Goal: Obtain resource: Obtain resource

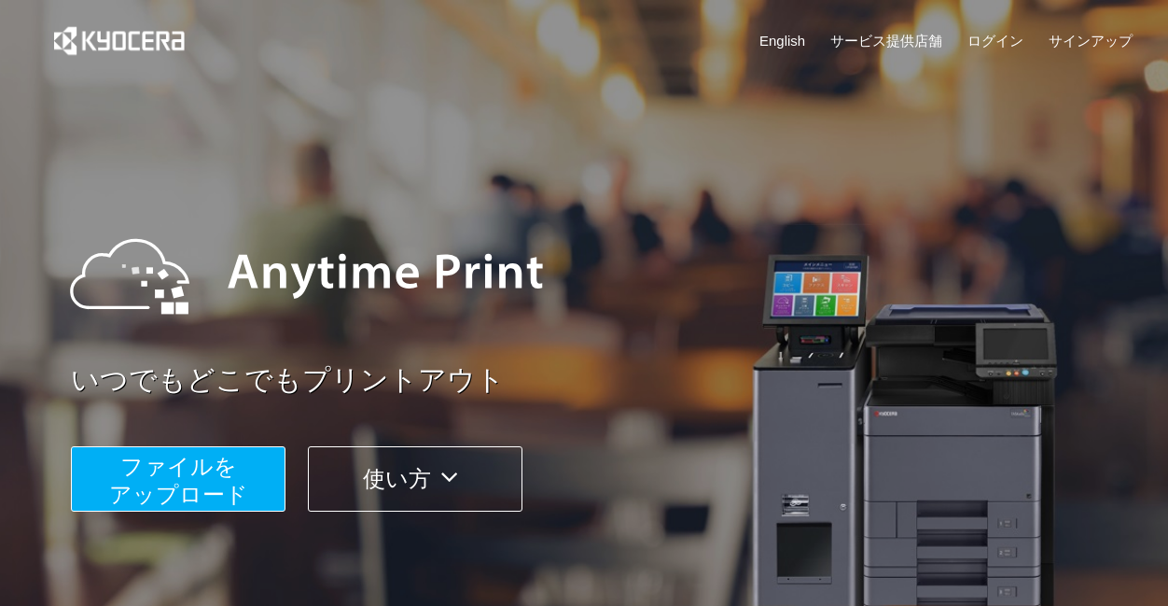
click at [226, 506] on span "ファイルを ​​アップロード" at bounding box center [178, 480] width 139 height 53
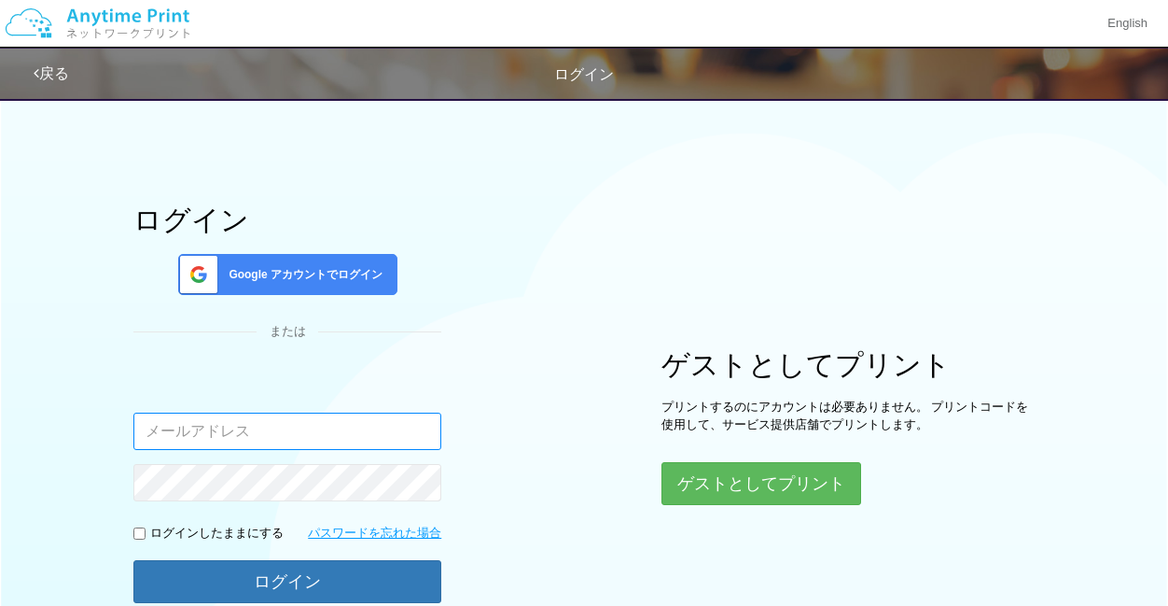
scroll to position [83, 0]
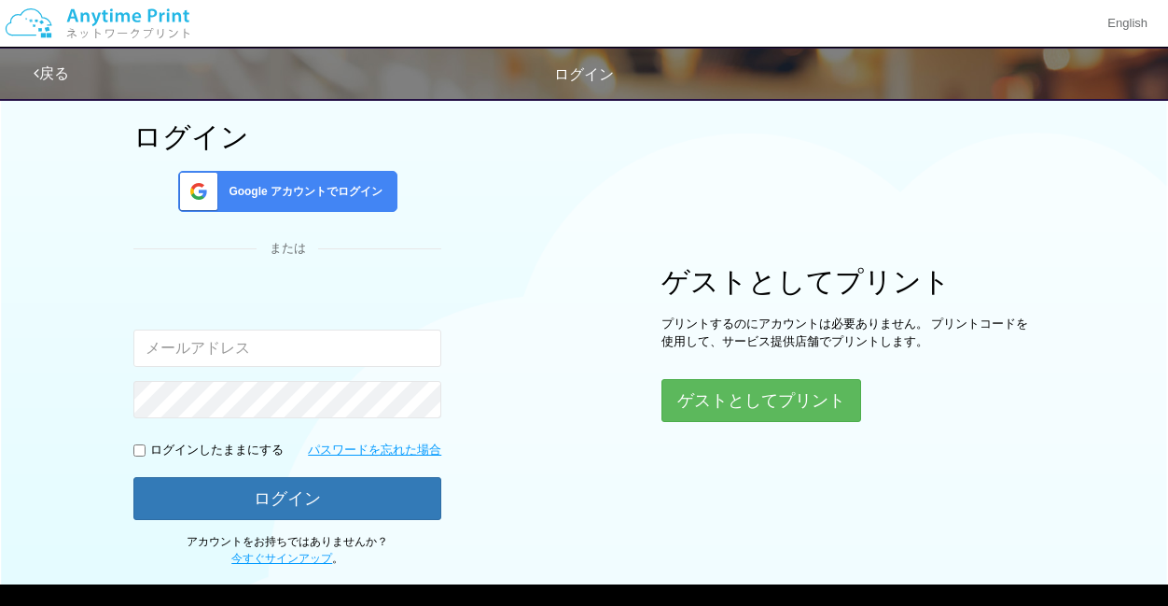
click at [336, 202] on div "Google アカウントでログイン" at bounding box center [287, 191] width 219 height 41
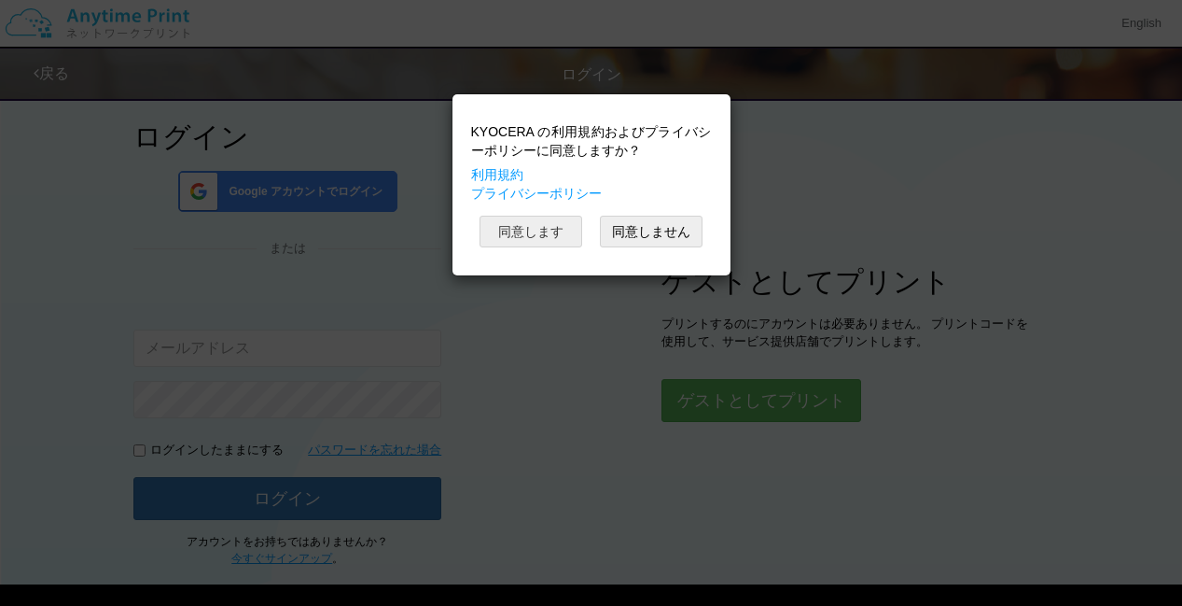
click at [534, 234] on button "同意します" at bounding box center [531, 232] width 103 height 32
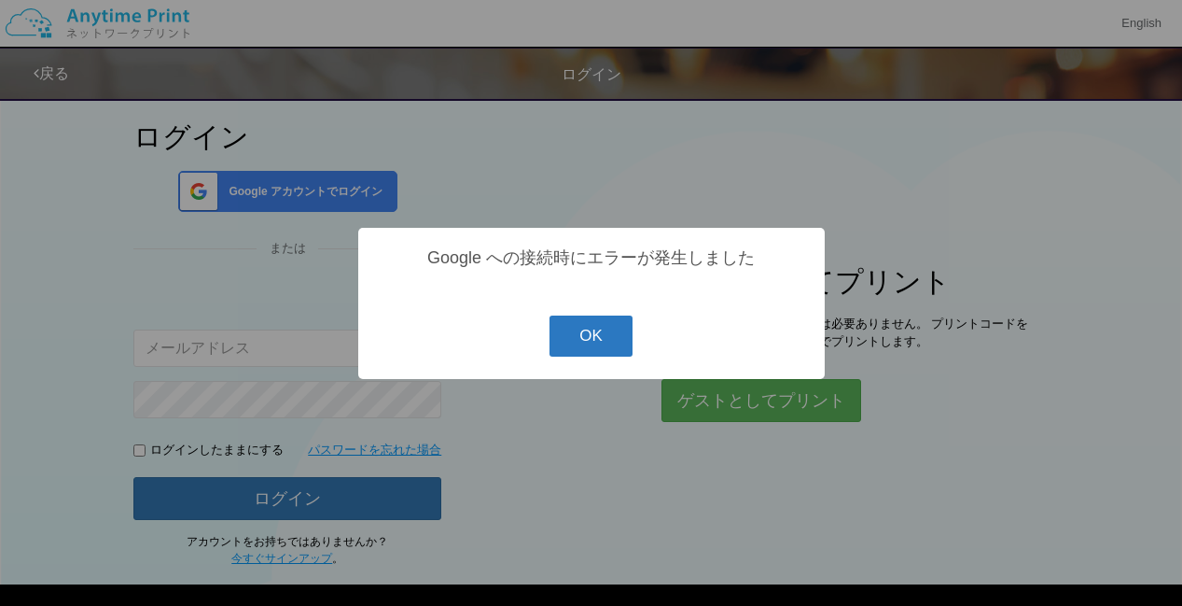
click at [574, 333] on button "OK" at bounding box center [591, 335] width 83 height 41
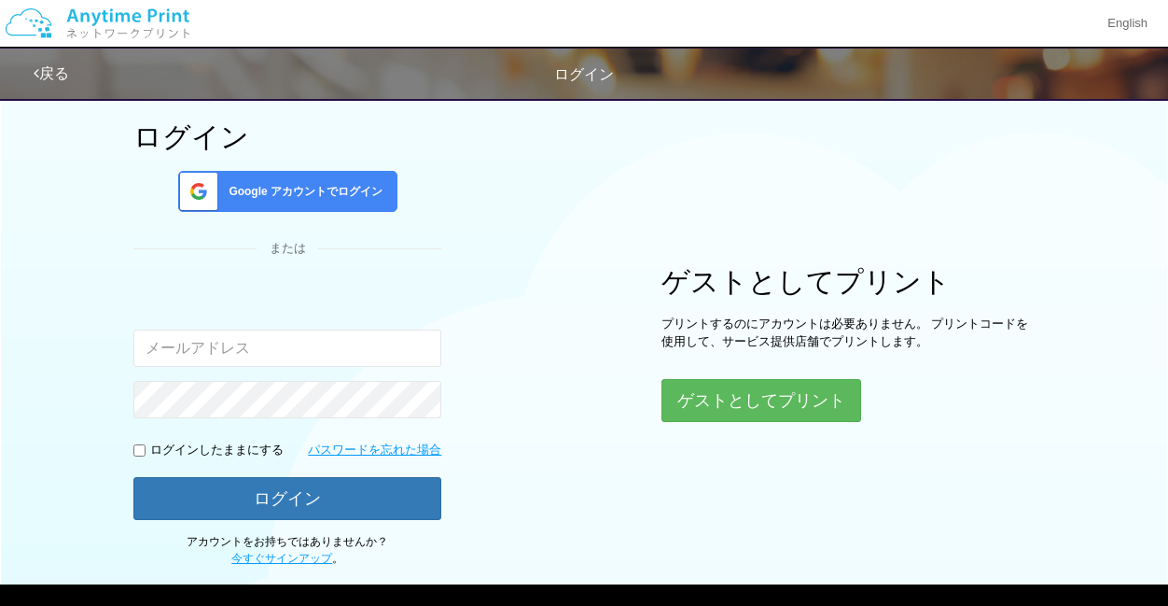
click at [357, 209] on div "Google アカウントでログイン" at bounding box center [287, 191] width 219 height 41
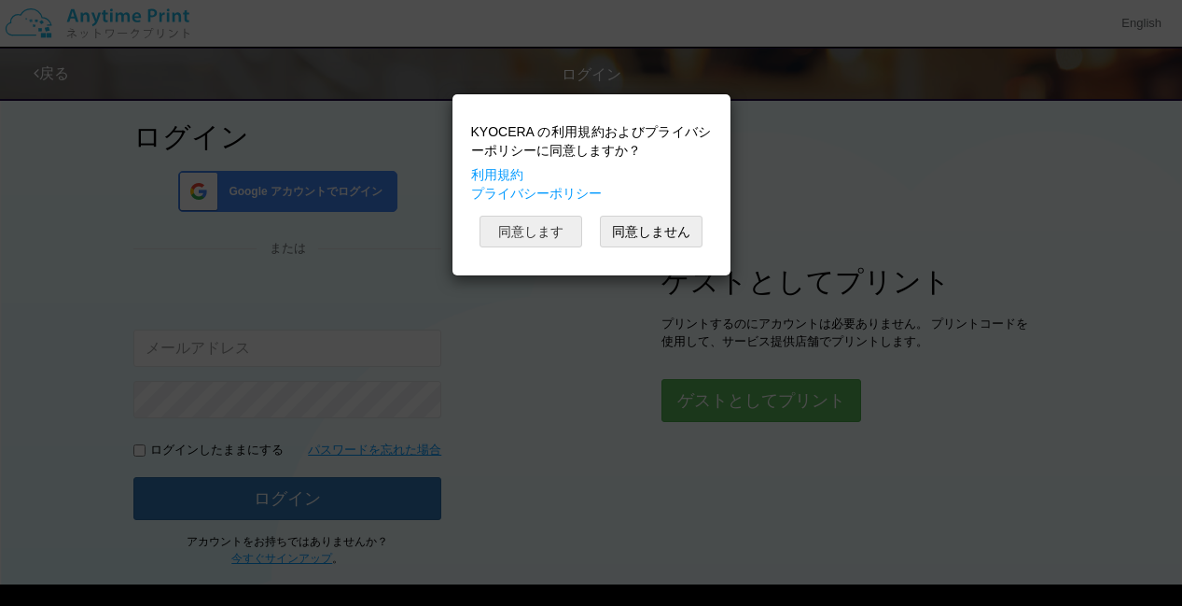
click at [534, 231] on button "同意します" at bounding box center [531, 232] width 103 height 32
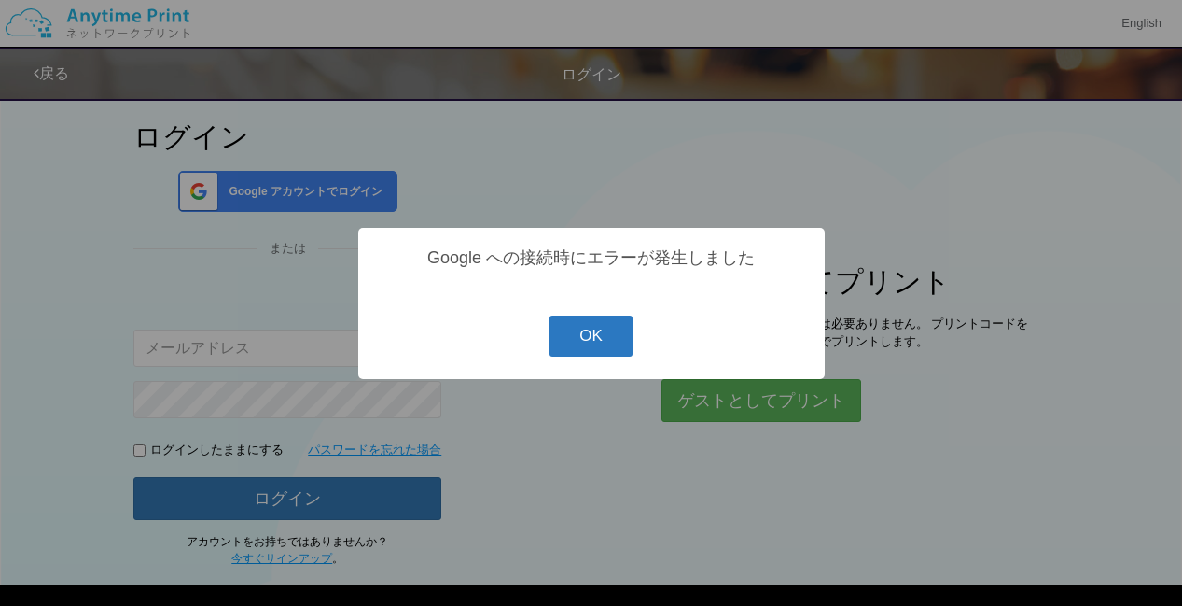
click at [602, 344] on button "OK" at bounding box center [591, 335] width 83 height 41
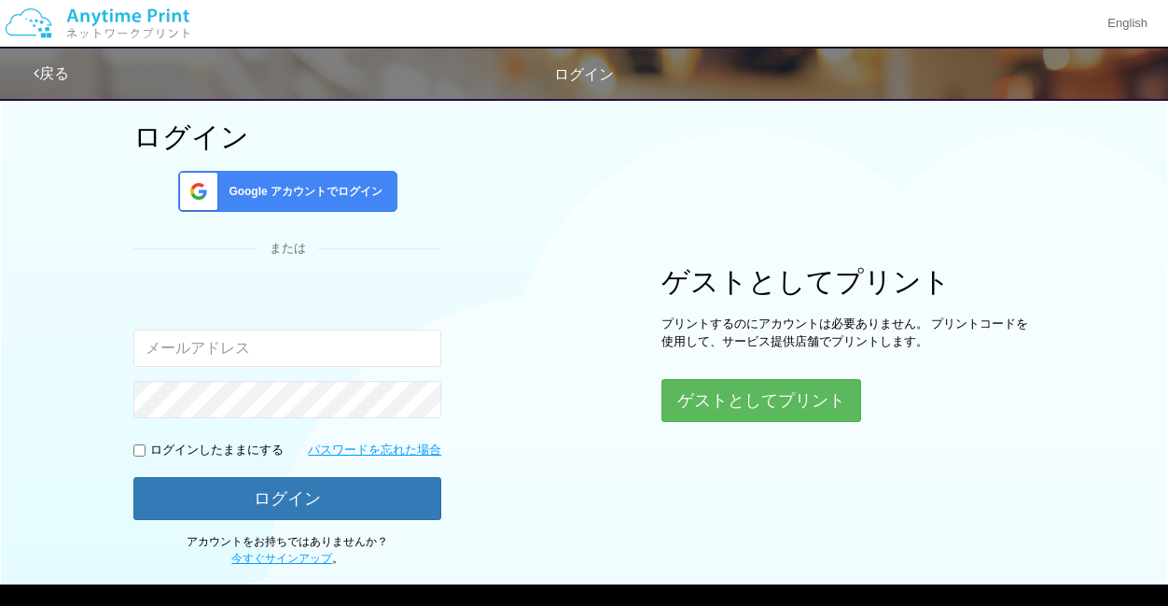
scroll to position [178, 0]
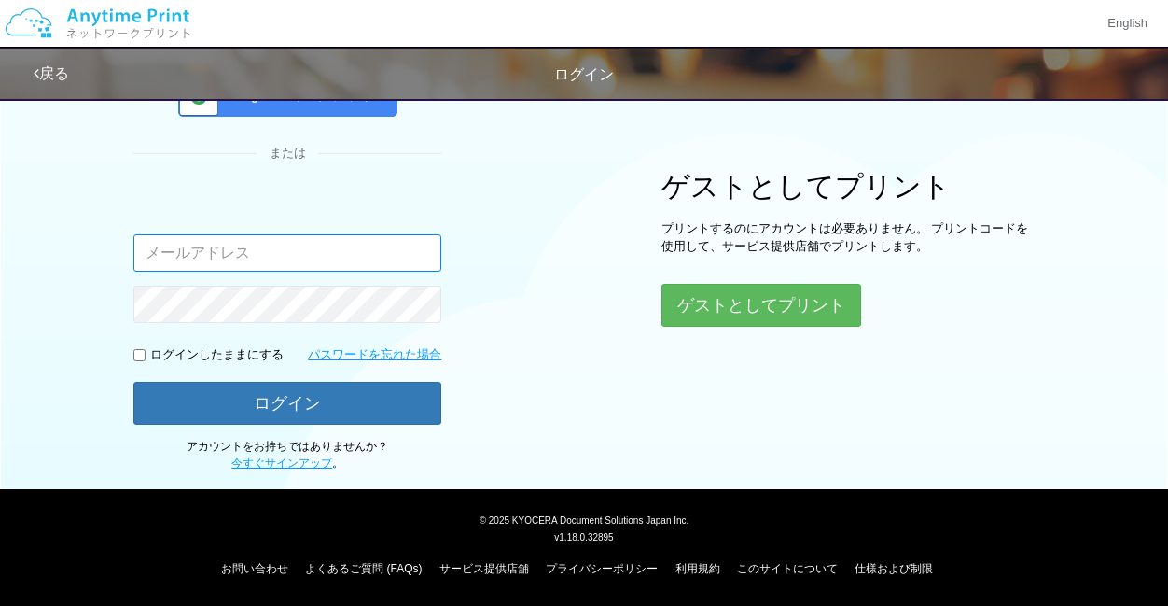
click at [280, 263] on input "email" at bounding box center [287, 252] width 308 height 37
type input "mayume1215@yahoo.co.jp"
drag, startPoint x: 363, startPoint y: 261, endPoint x: -13, endPoint y: 249, distance: 376.3
click at [0, 249] on html "English 戻る ログイン ログイン Google アカウントでログイン または 入力されたメールアドレスまたはパスワードが正しくありません。 。" at bounding box center [584, 125] width 1168 height 606
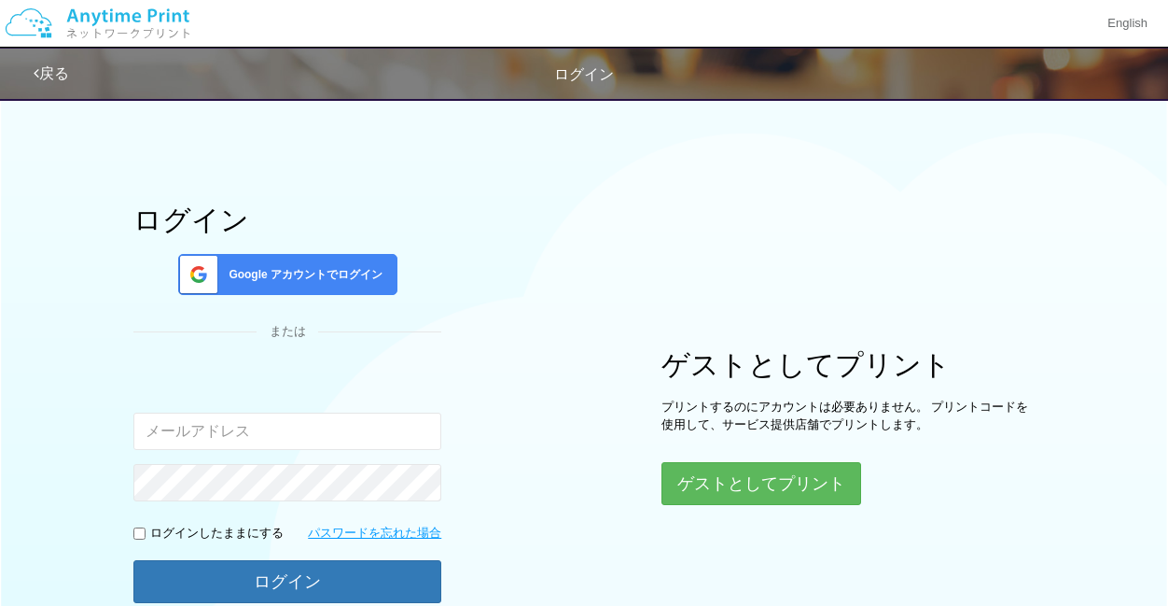
click at [286, 256] on div "Google アカウントでログイン" at bounding box center [287, 274] width 219 height 41
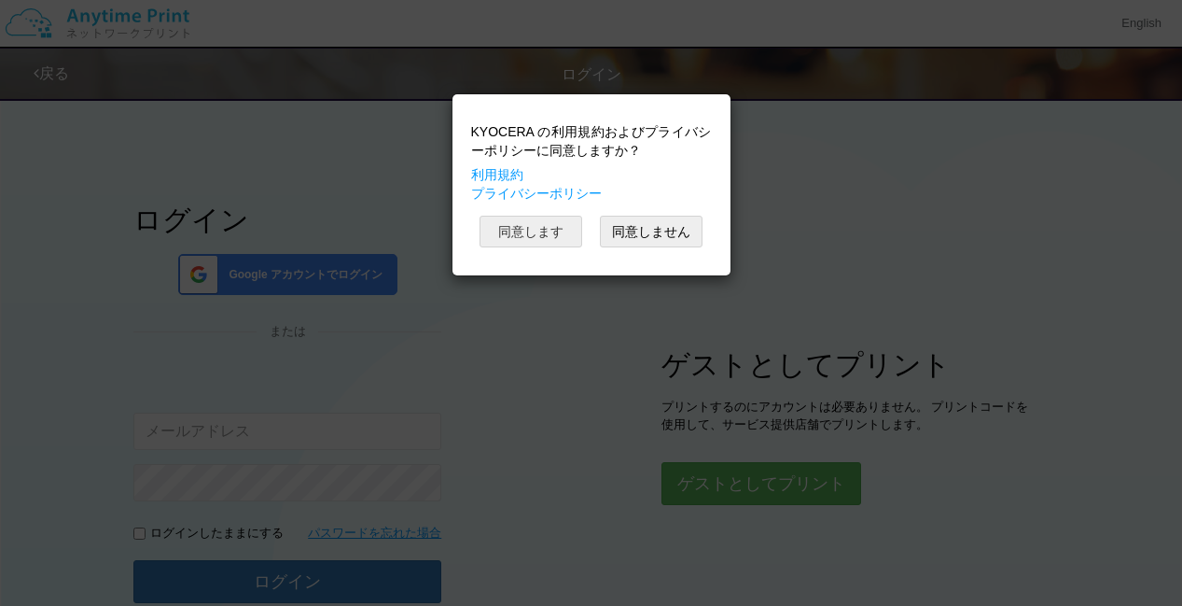
click at [548, 224] on button "同意します" at bounding box center [531, 232] width 103 height 32
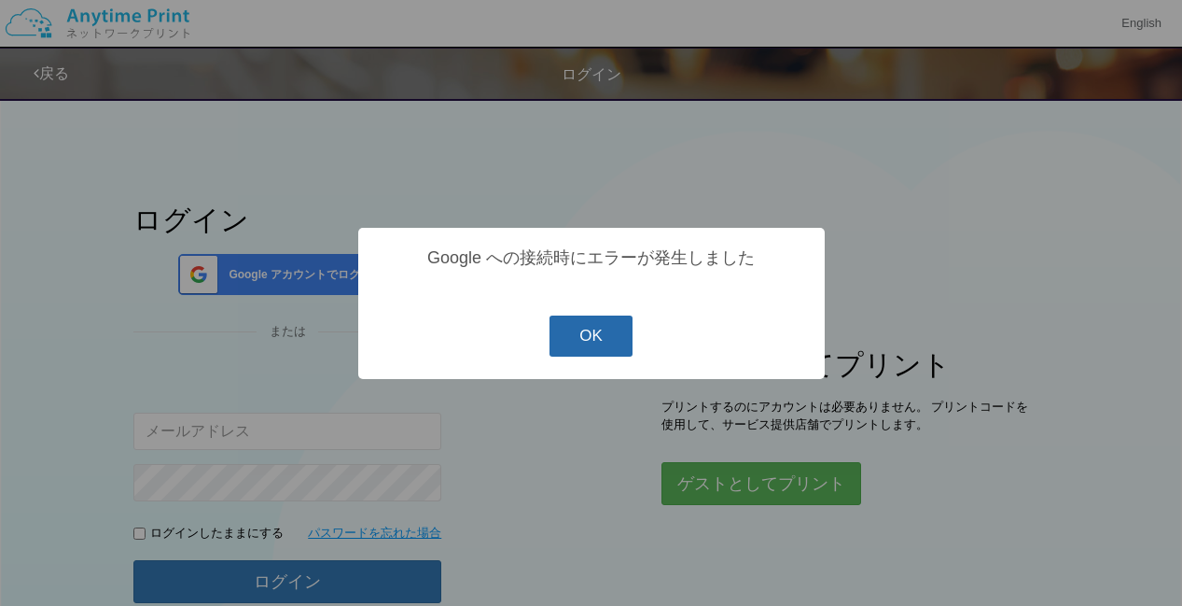
click at [593, 328] on button "OK" at bounding box center [591, 335] width 83 height 41
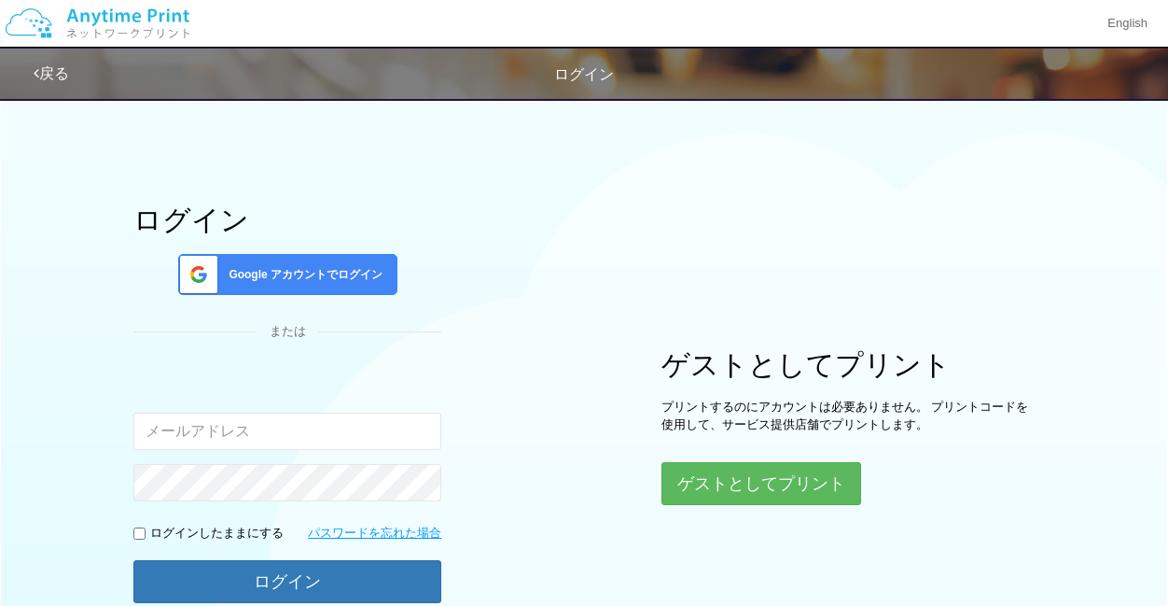
click at [998, 188] on div "ログイン Google アカウントでログイン または 入力されたメールアドレスまたはパスワードが正しくありません。 ログインしたままにする パスワードを忘れた…" at bounding box center [584, 369] width 1120 height 562
click at [306, 297] on div "ログイン Google アカウントでログイン または 入力されたメールアドレスまたはパスワードが正しくありません。 ログインしたままにする パスワードを忘れた…" at bounding box center [287, 426] width 308 height 445
click at [308, 288] on div "Google アカウントでログイン" at bounding box center [287, 274] width 219 height 41
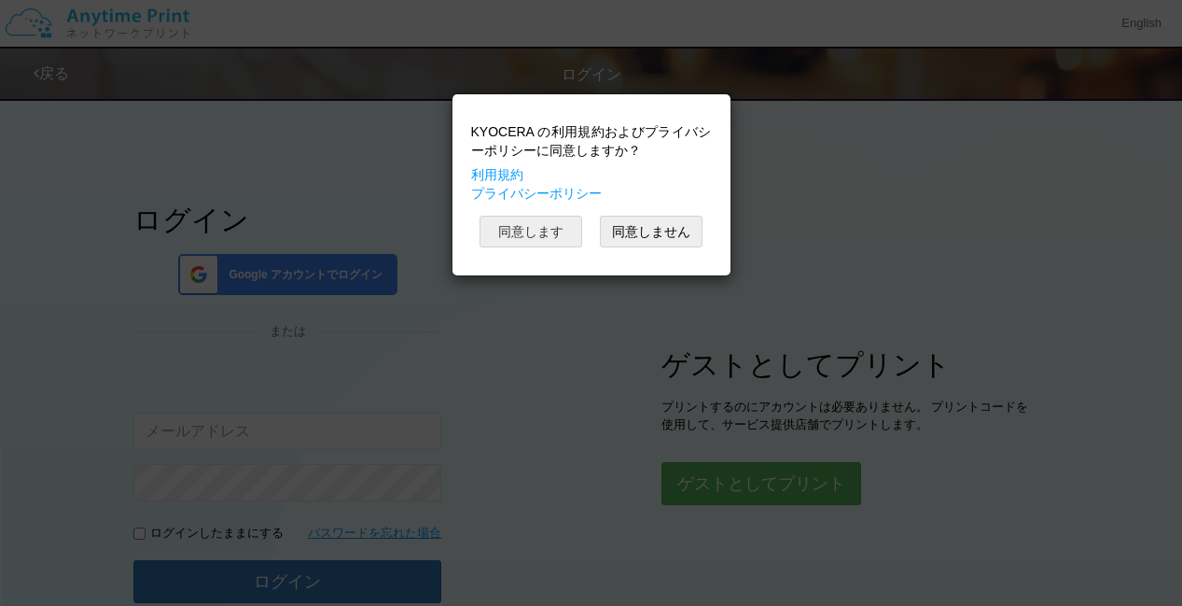
click at [541, 221] on button "同意します" at bounding box center [531, 232] width 103 height 32
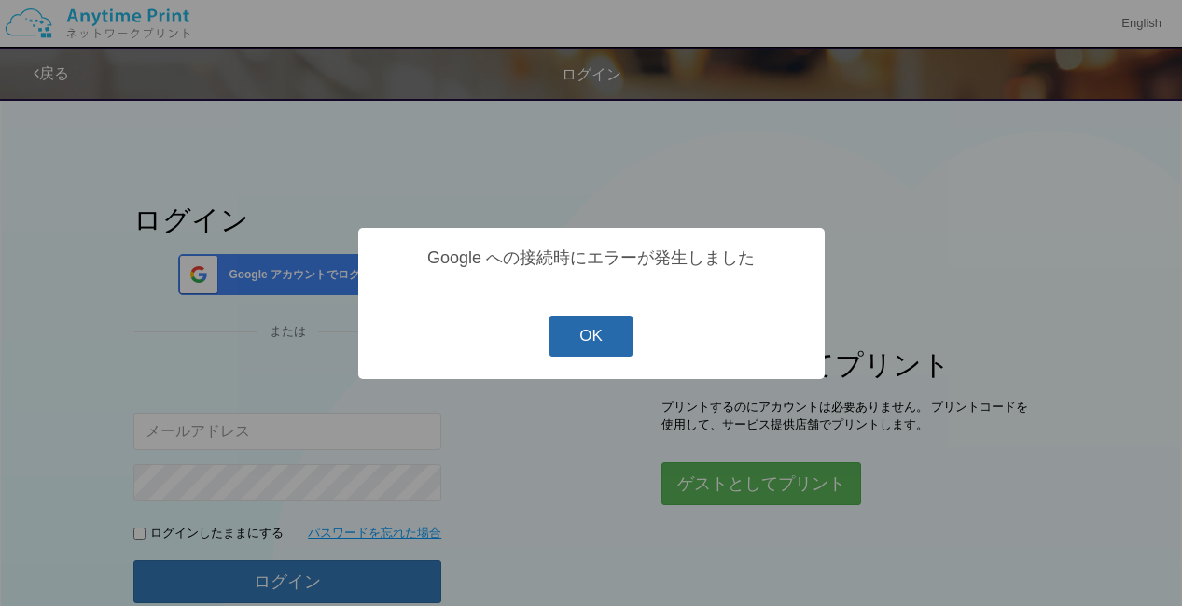
click at [591, 339] on button "OK" at bounding box center [591, 335] width 83 height 41
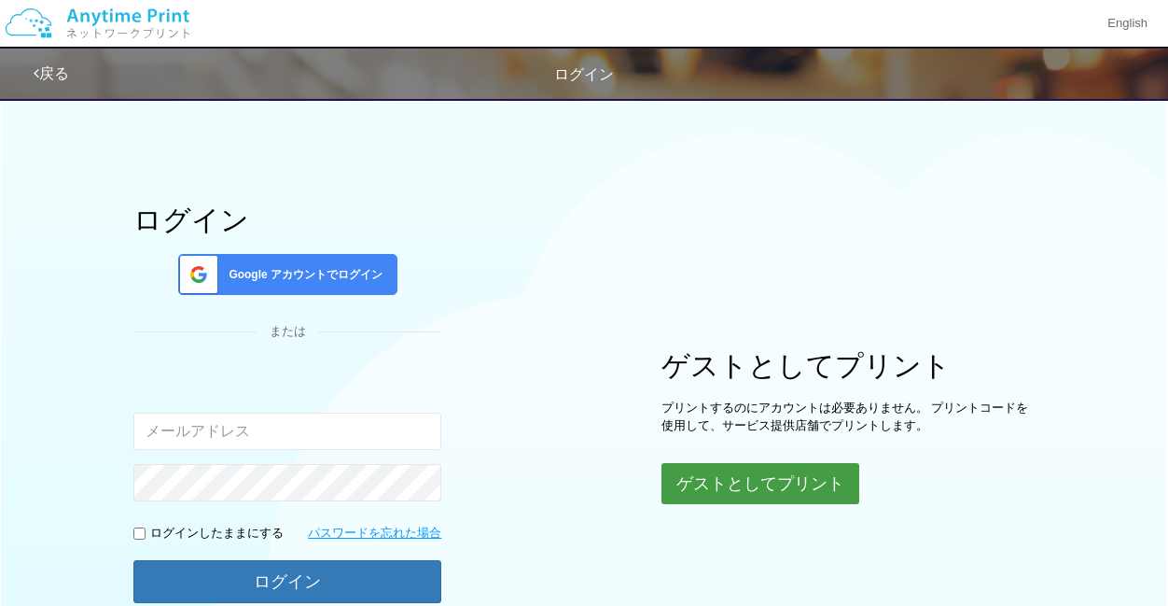
click at [751, 475] on button "ゲストとしてプリント" at bounding box center [761, 483] width 198 height 41
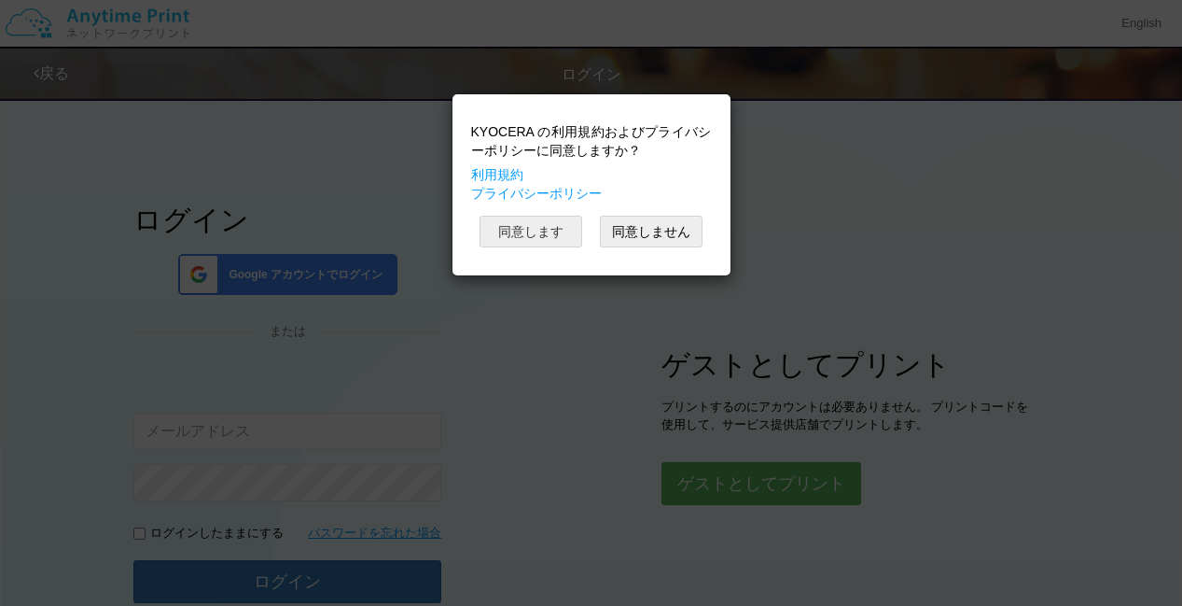
click at [556, 237] on button "同意します" at bounding box center [531, 232] width 103 height 32
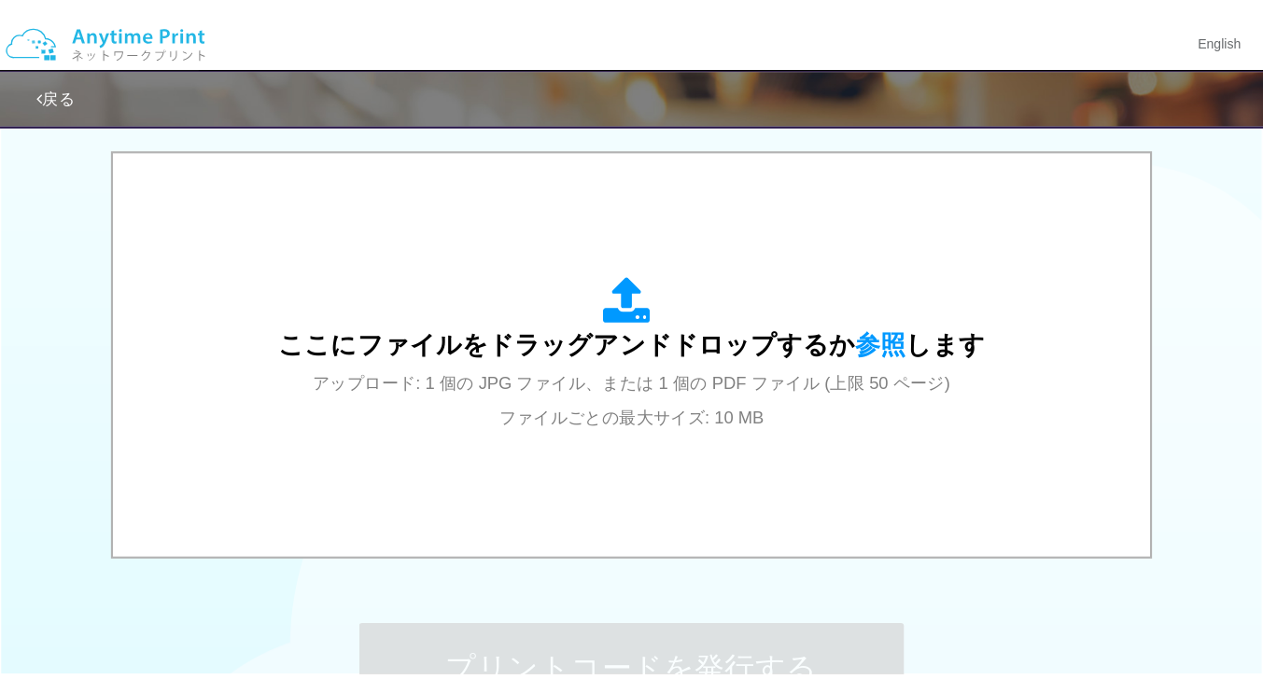
scroll to position [590, 0]
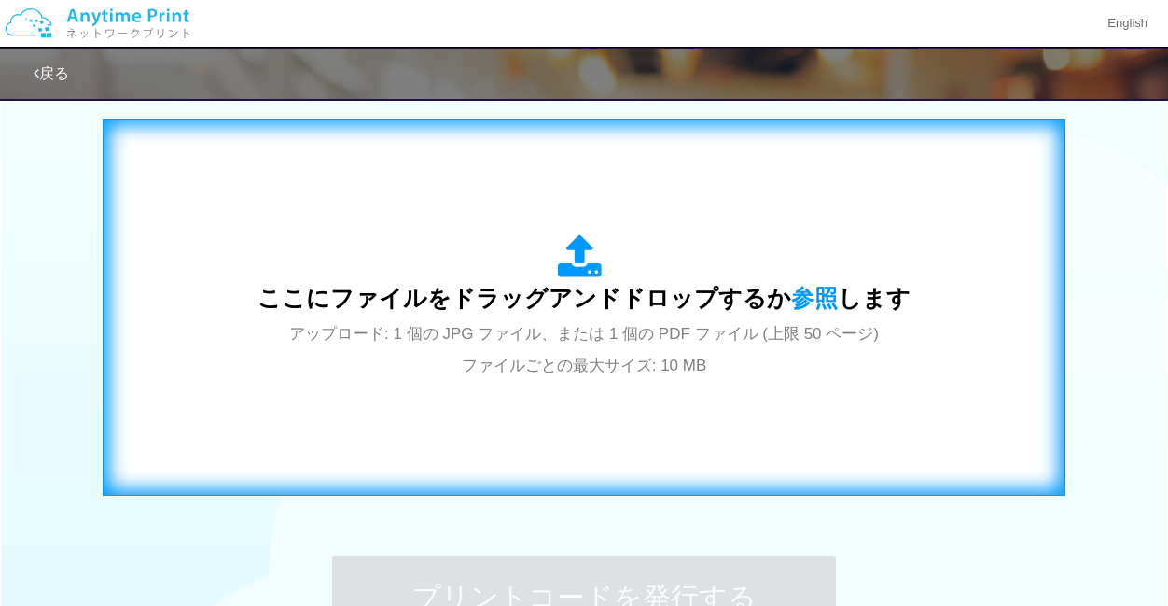
click at [569, 296] on span "ここにファイルをドラッグアンドドロップするか 参照 します" at bounding box center [584, 298] width 653 height 26
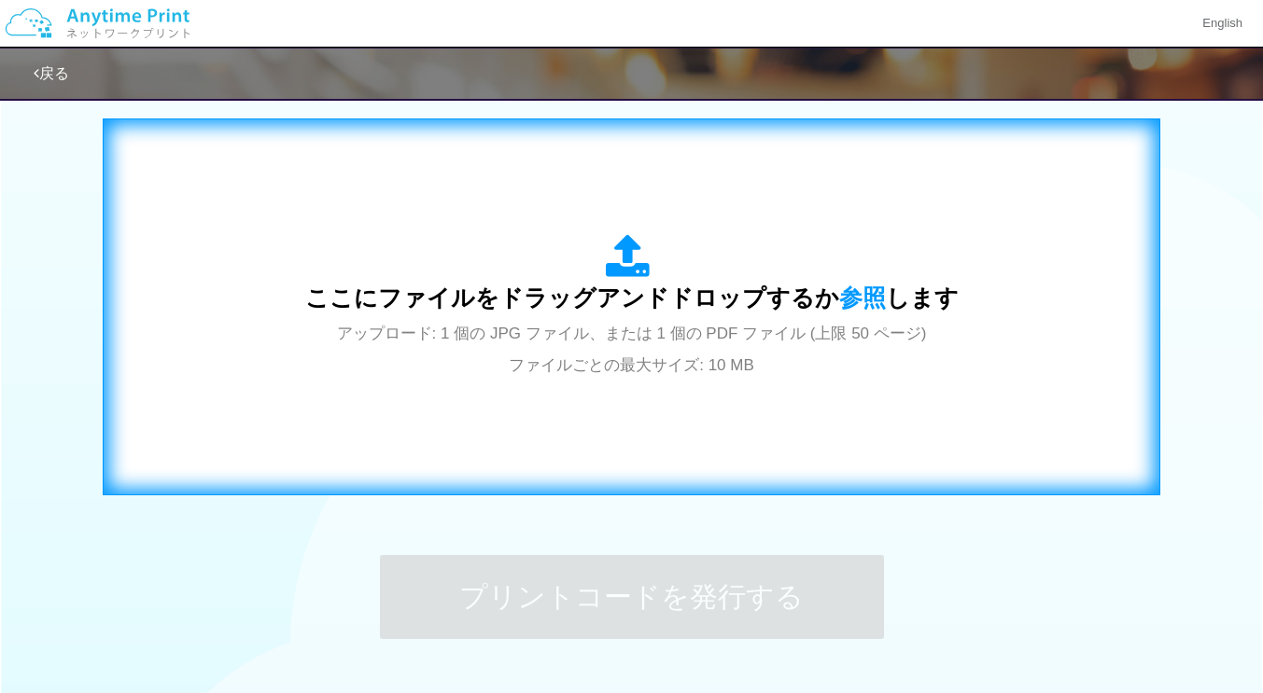
click at [625, 260] on icon at bounding box center [632, 257] width 52 height 47
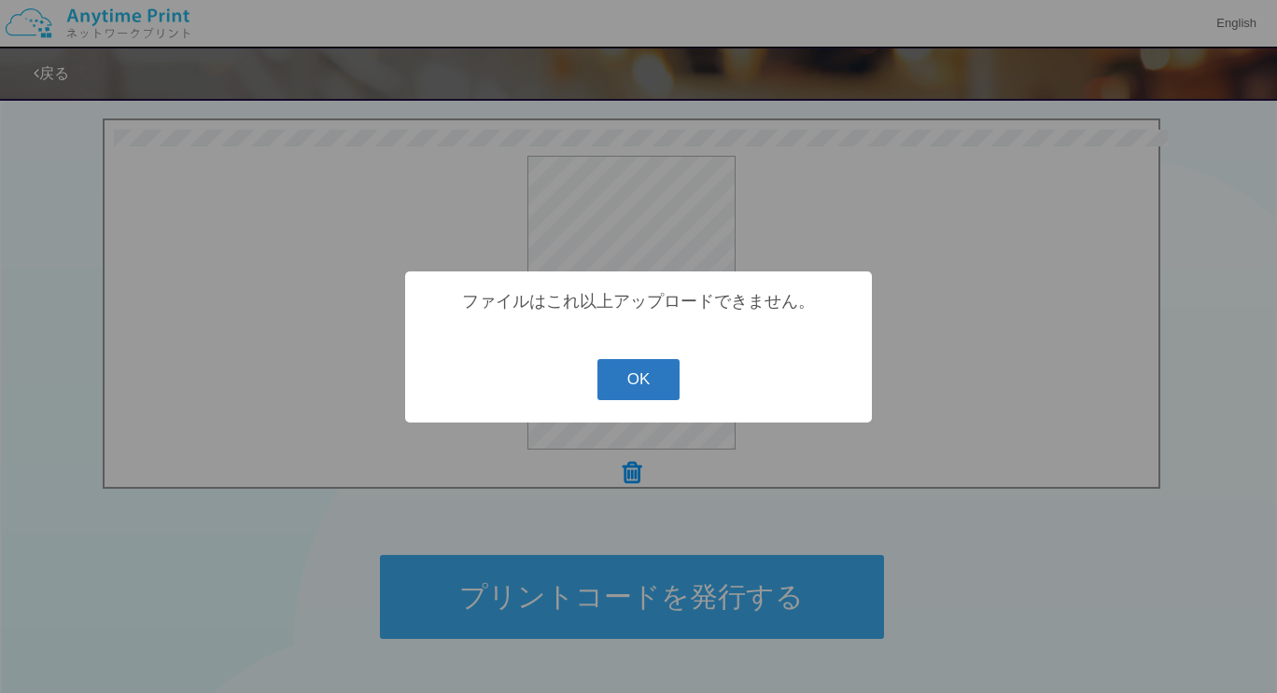
click at [649, 383] on button "OK" at bounding box center [638, 379] width 83 height 41
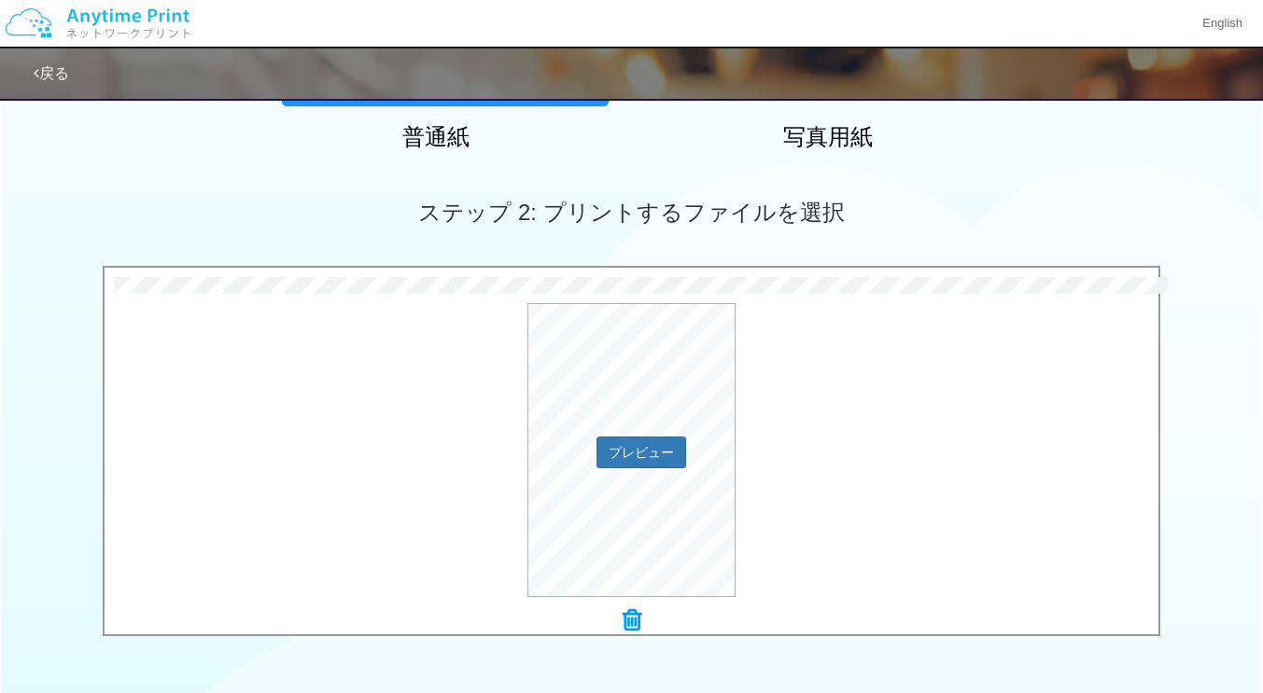
scroll to position [514, 0]
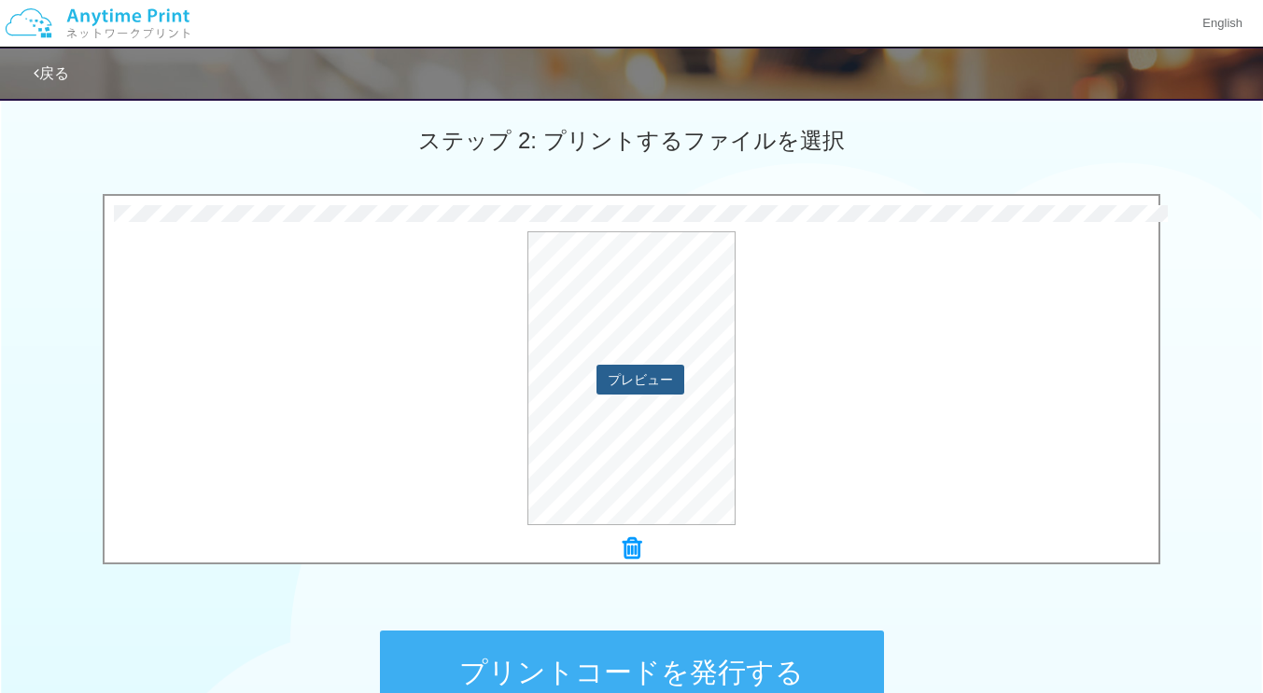
click at [641, 386] on button "プレビュー" at bounding box center [640, 380] width 88 height 30
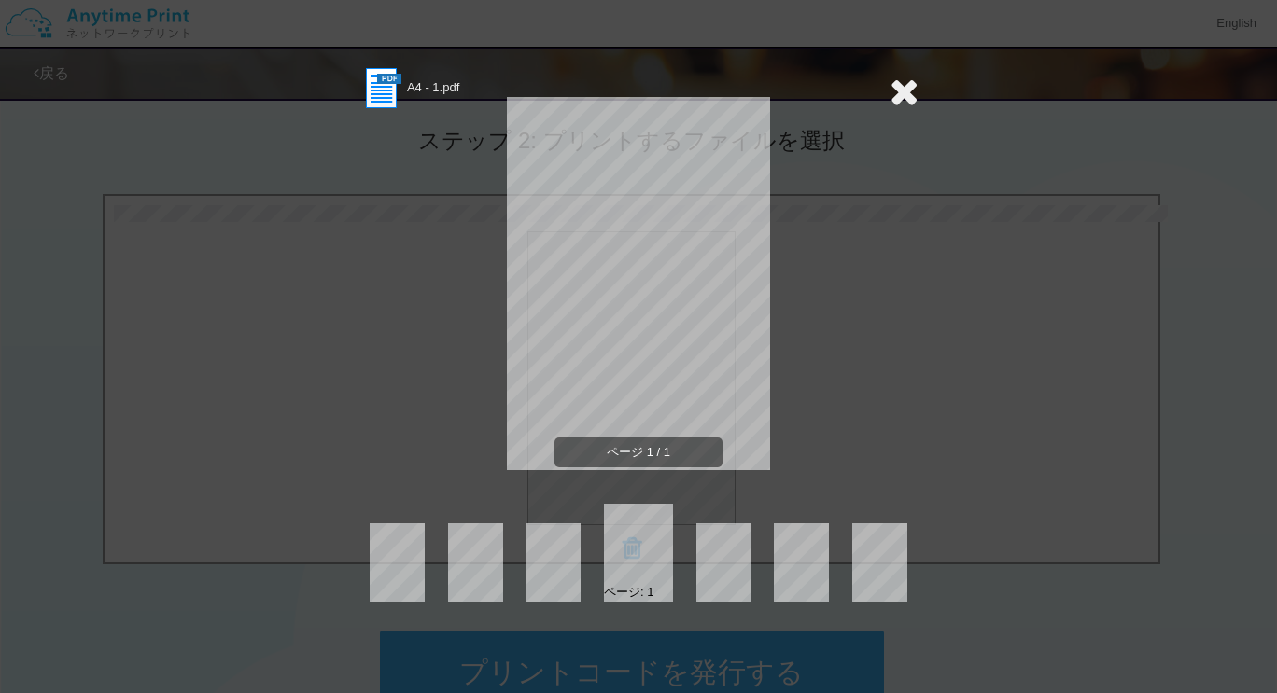
click at [900, 92] on icon at bounding box center [903, 91] width 29 height 37
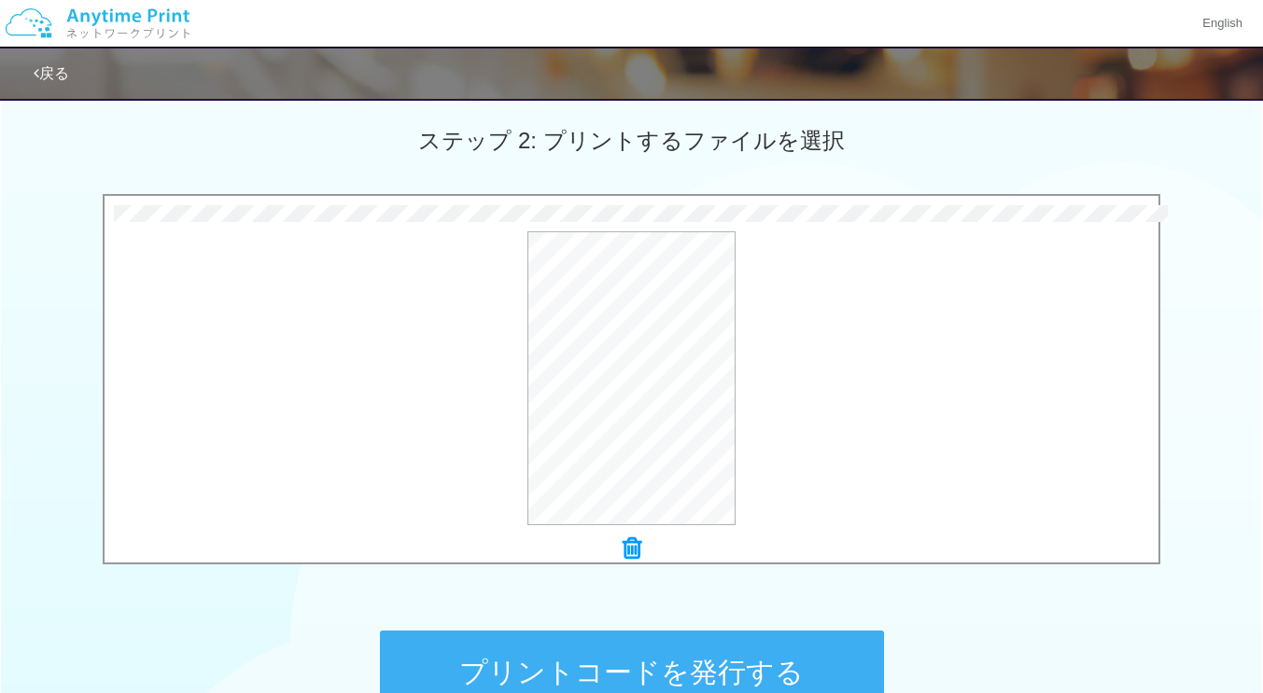
click at [635, 547] on icon at bounding box center [631, 549] width 19 height 24
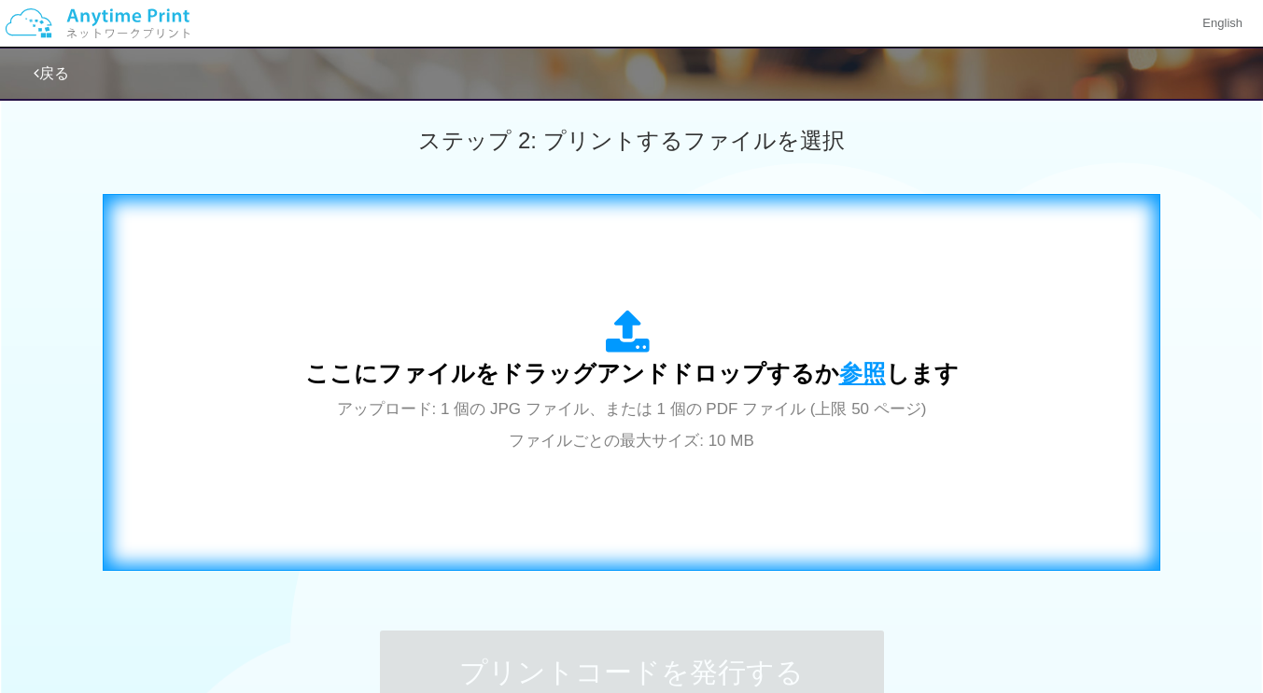
click at [858, 365] on span "参照" at bounding box center [862, 373] width 47 height 26
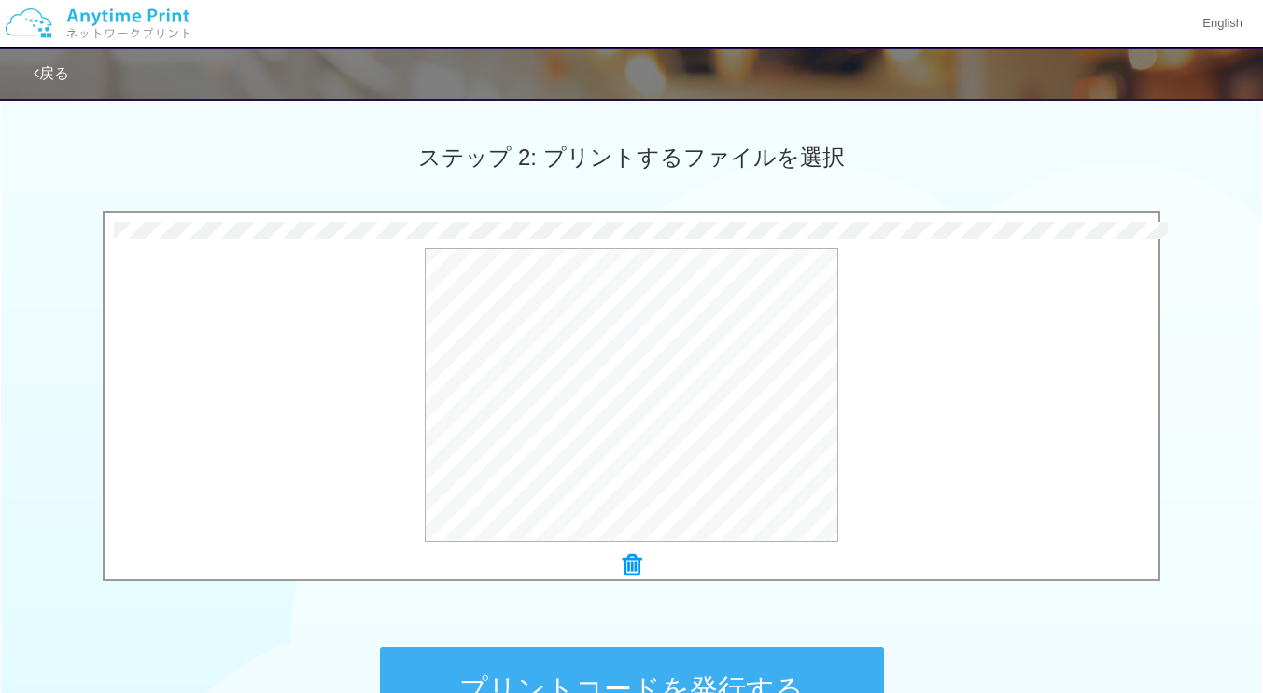
scroll to position [726, 0]
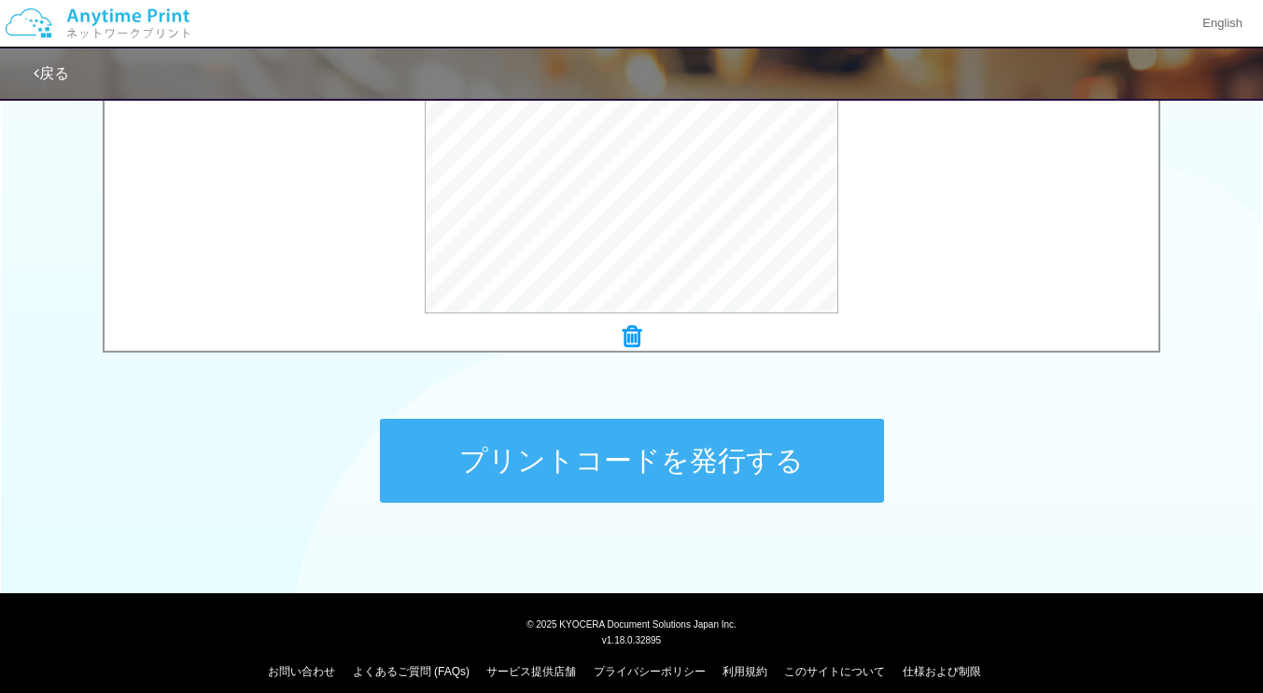
click at [603, 464] on button "プリントコードを発行する" at bounding box center [632, 461] width 504 height 84
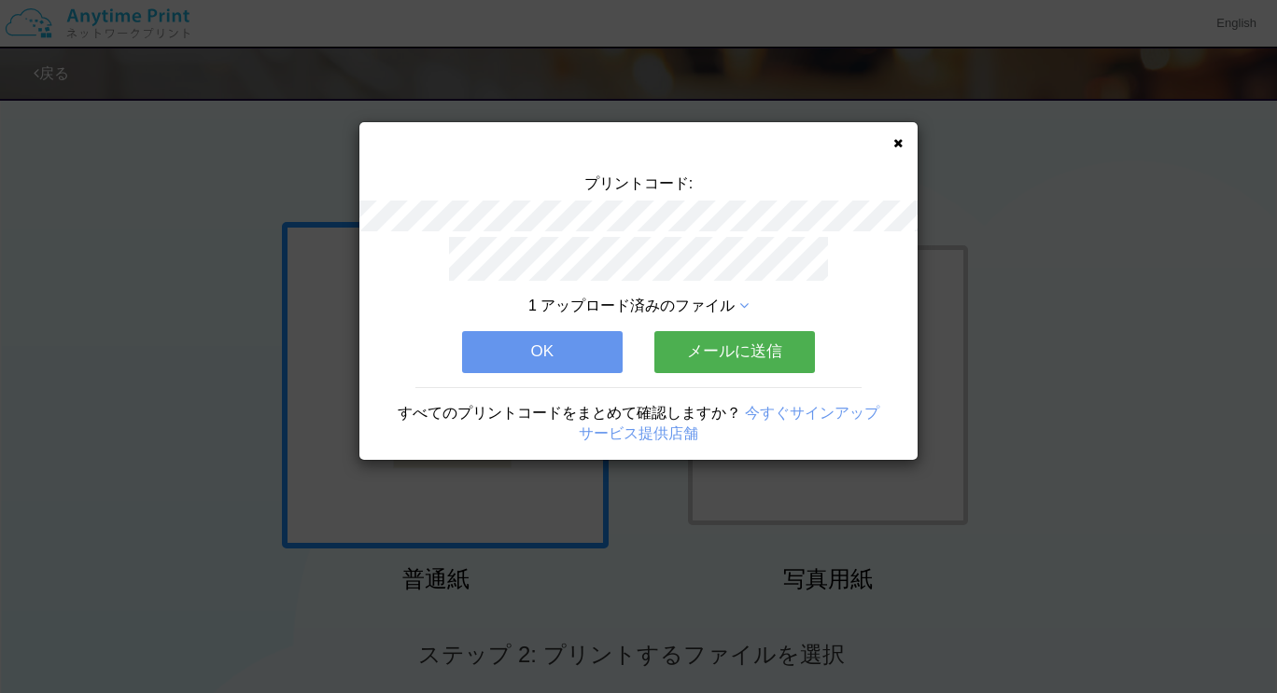
click at [716, 344] on button "メールに送信" at bounding box center [734, 351] width 161 height 41
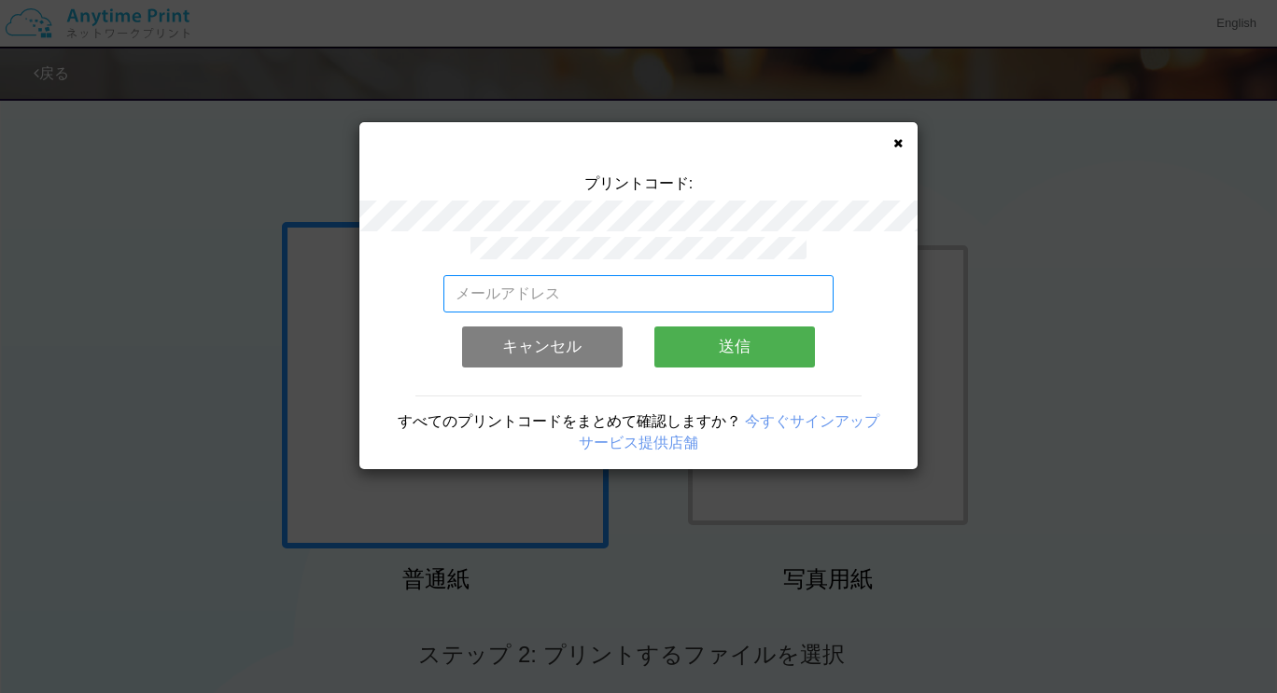
click at [639, 279] on input "email" at bounding box center [638, 293] width 391 height 37
type input "mayume1215@yahoo.co.jp"
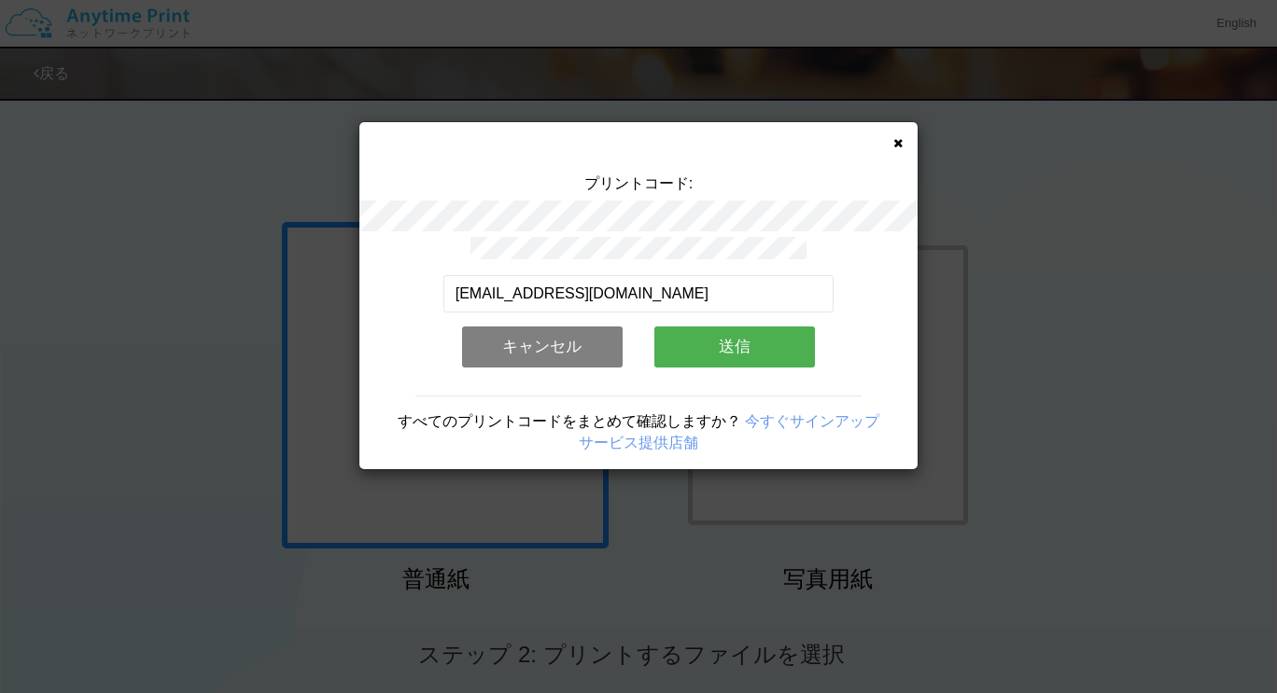
click at [705, 347] on button "送信" at bounding box center [734, 347] width 161 height 41
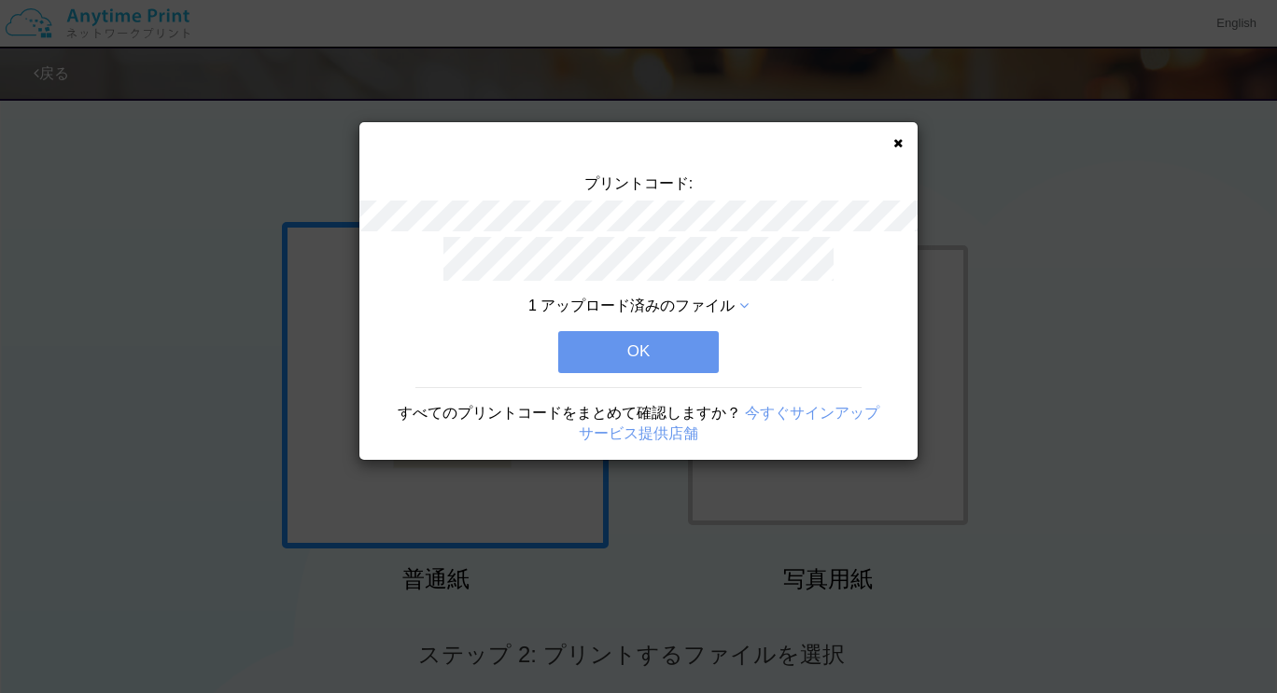
click at [644, 342] on button "OK" at bounding box center [638, 351] width 161 height 41
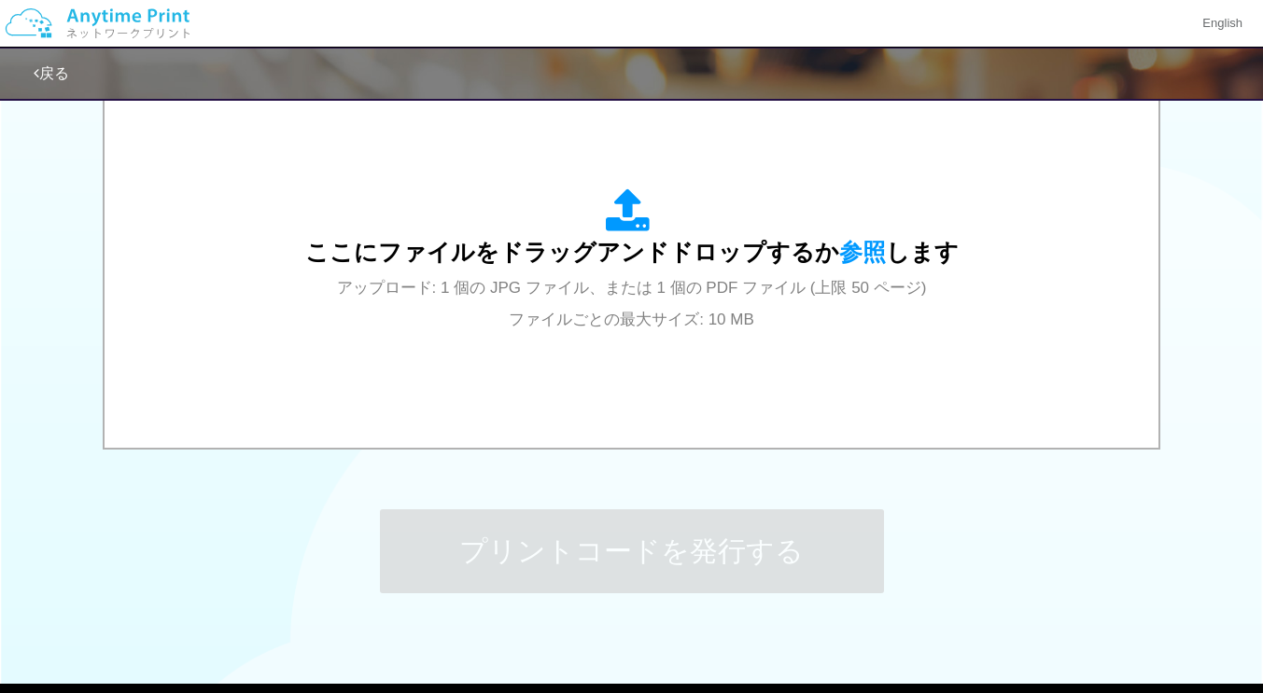
scroll to position [637, 0]
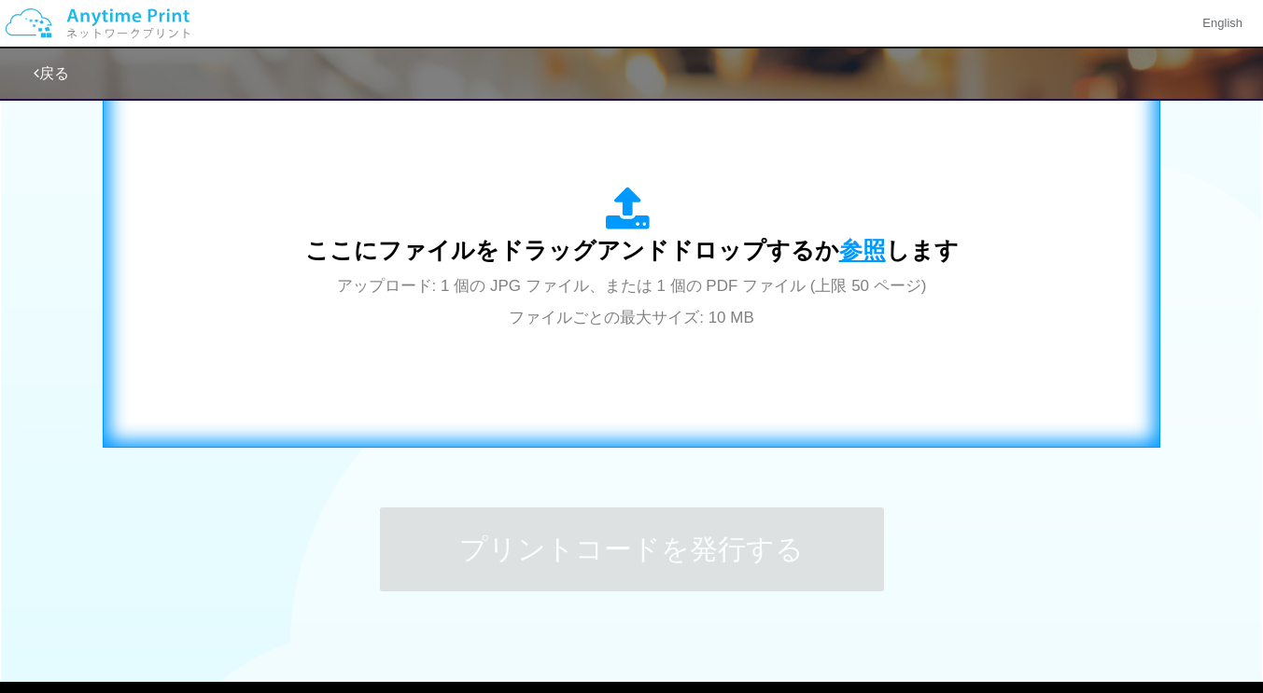
click at [839, 250] on span "参照" at bounding box center [862, 250] width 47 height 26
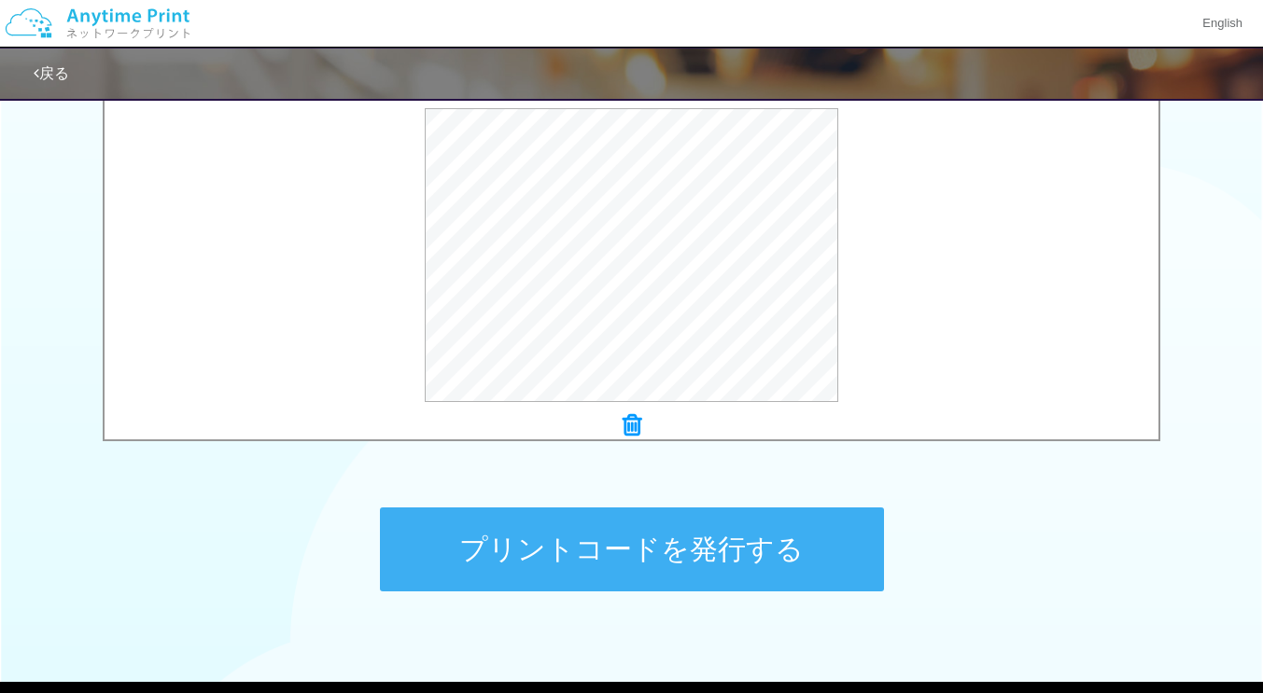
click at [587, 545] on button "プリントコードを発行する" at bounding box center [632, 550] width 504 height 84
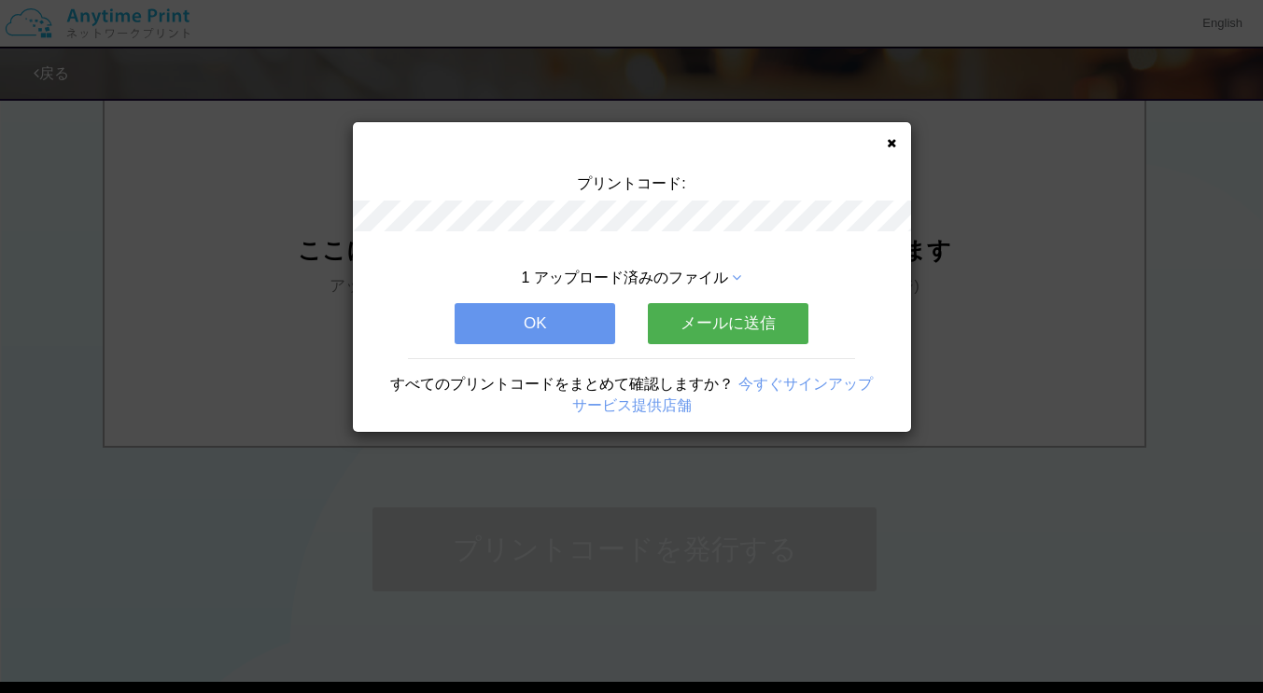
scroll to position [0, 0]
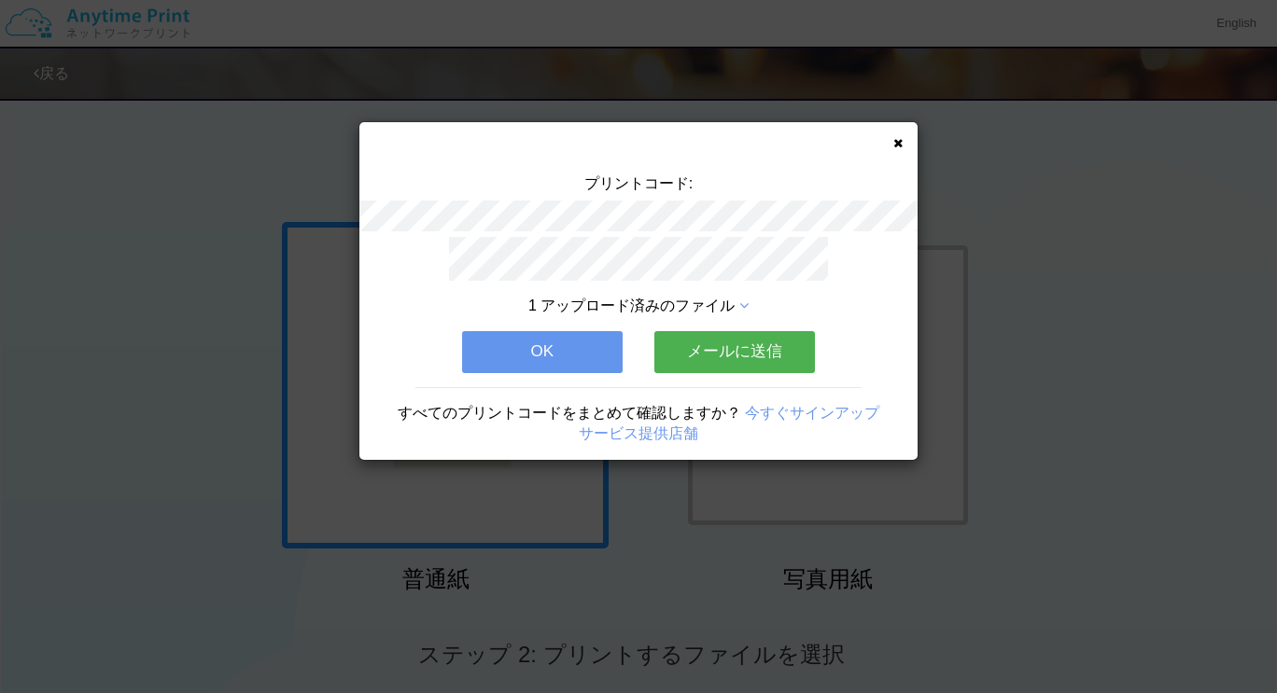
click at [735, 352] on button "メールに送信" at bounding box center [734, 351] width 161 height 41
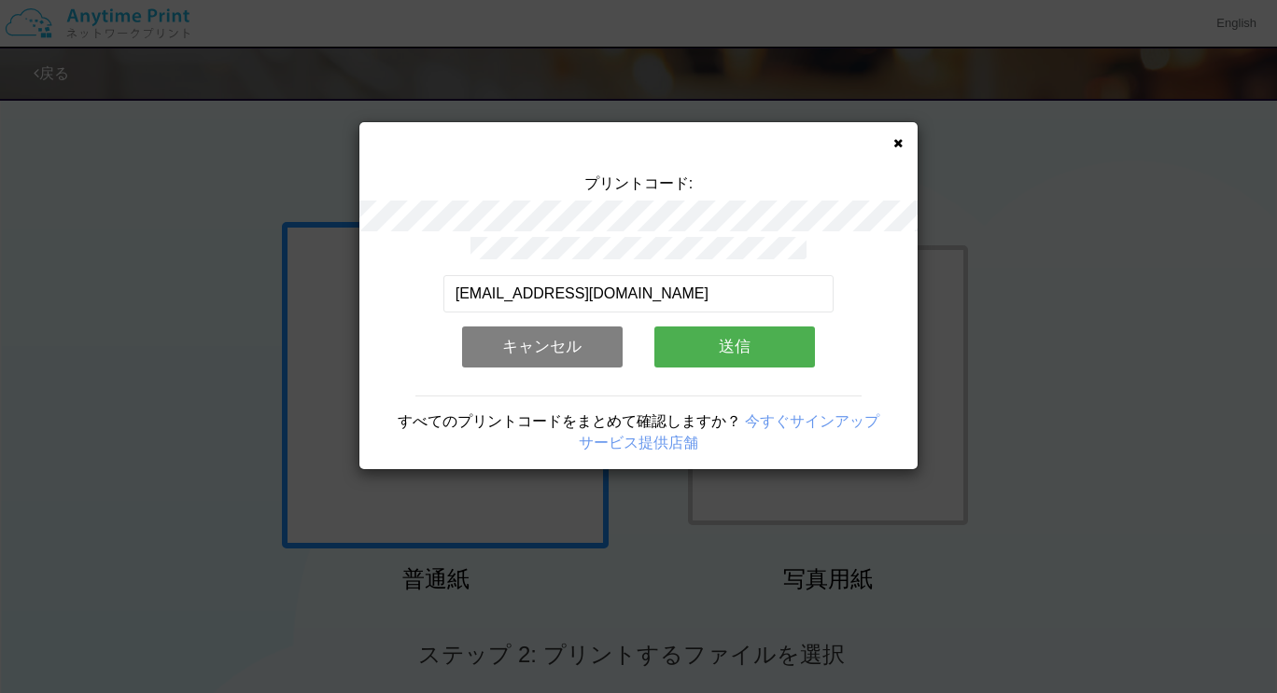
click at [743, 361] on div "mayume1215@yahoo.co.jp 有効なメールアドレスを入力してください。 このメールアドレスは、すでに別のアカウントと関連付けられています。 キ…" at bounding box center [638, 328] width 391 height 106
click at [743, 358] on button "送信" at bounding box center [734, 347] width 161 height 41
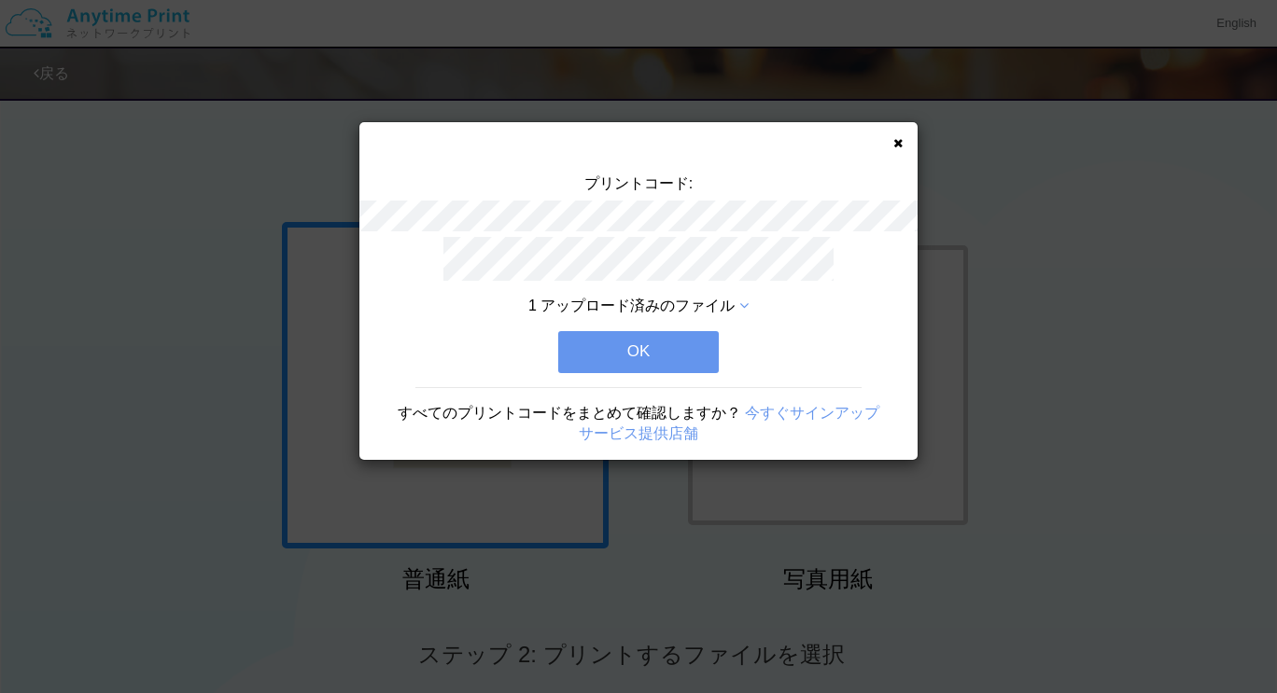
click at [666, 345] on button "OK" at bounding box center [638, 351] width 161 height 41
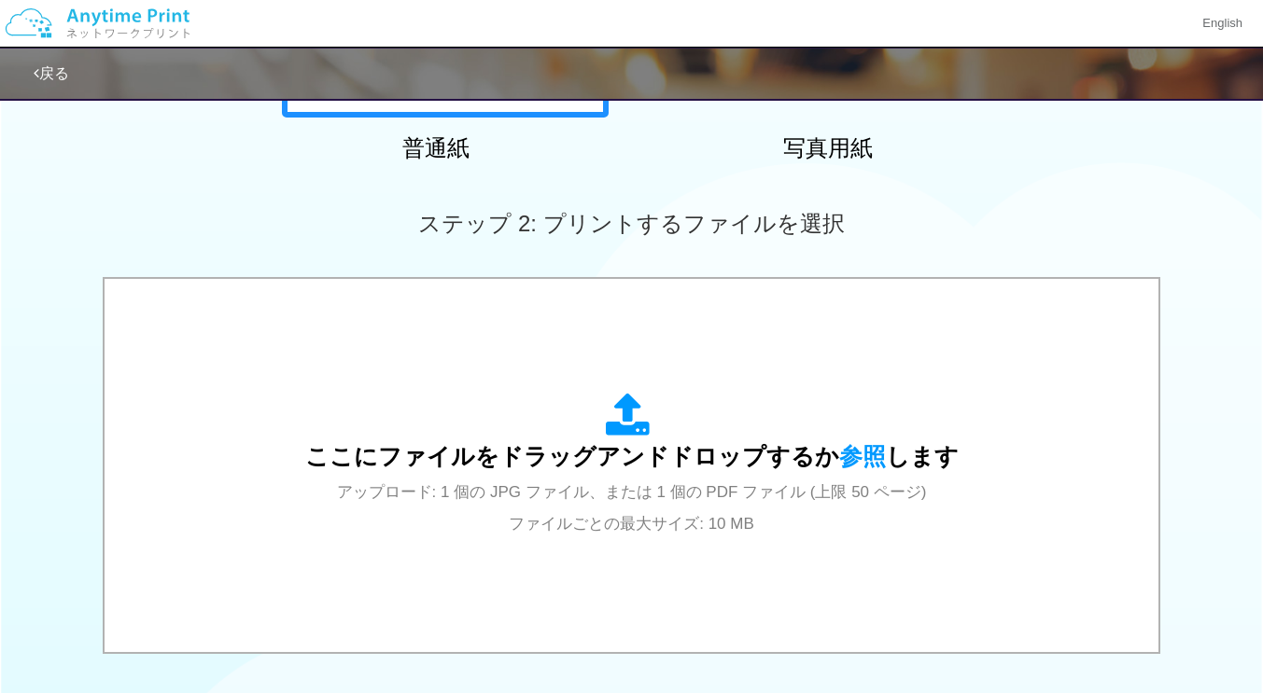
scroll to position [470, 0]
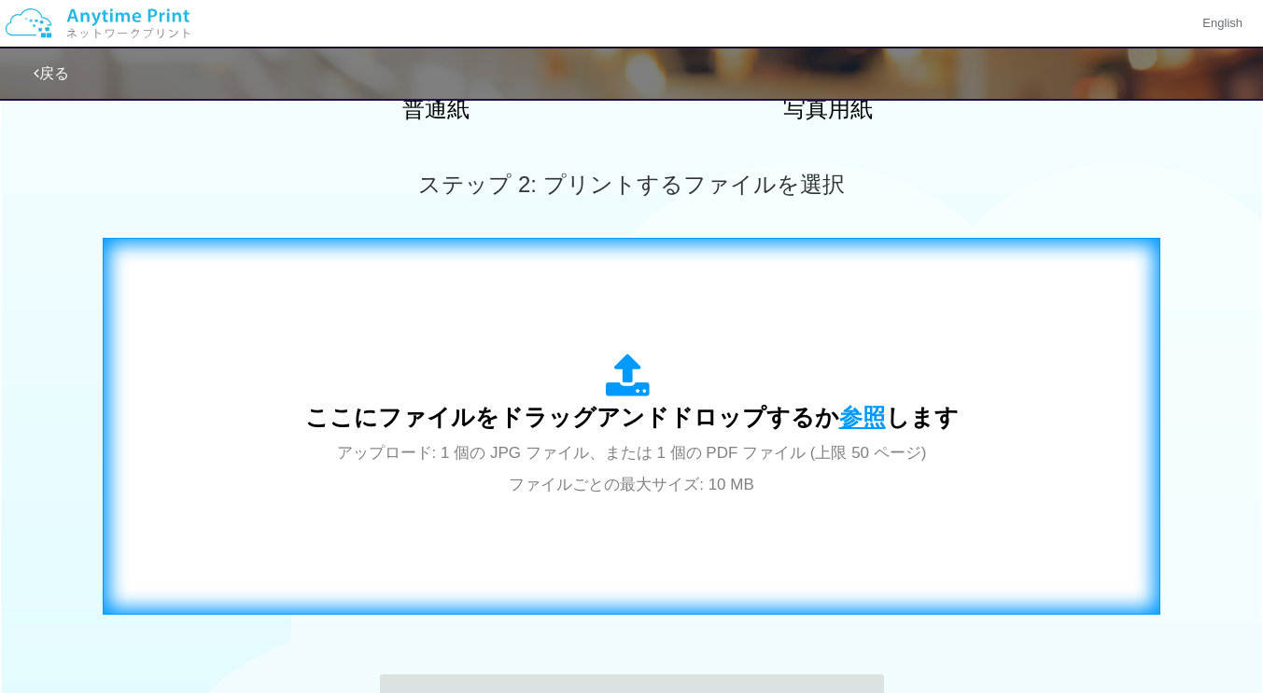
click at [853, 409] on span "参照" at bounding box center [862, 417] width 47 height 26
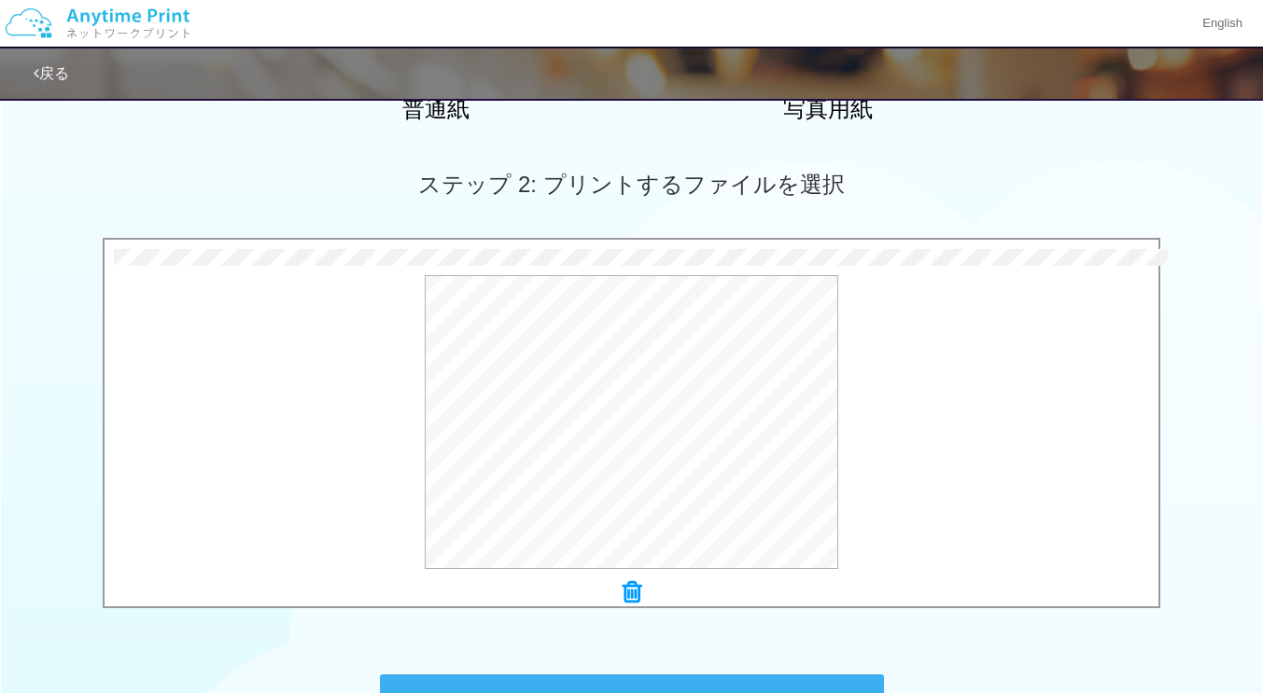
scroll to position [726, 0]
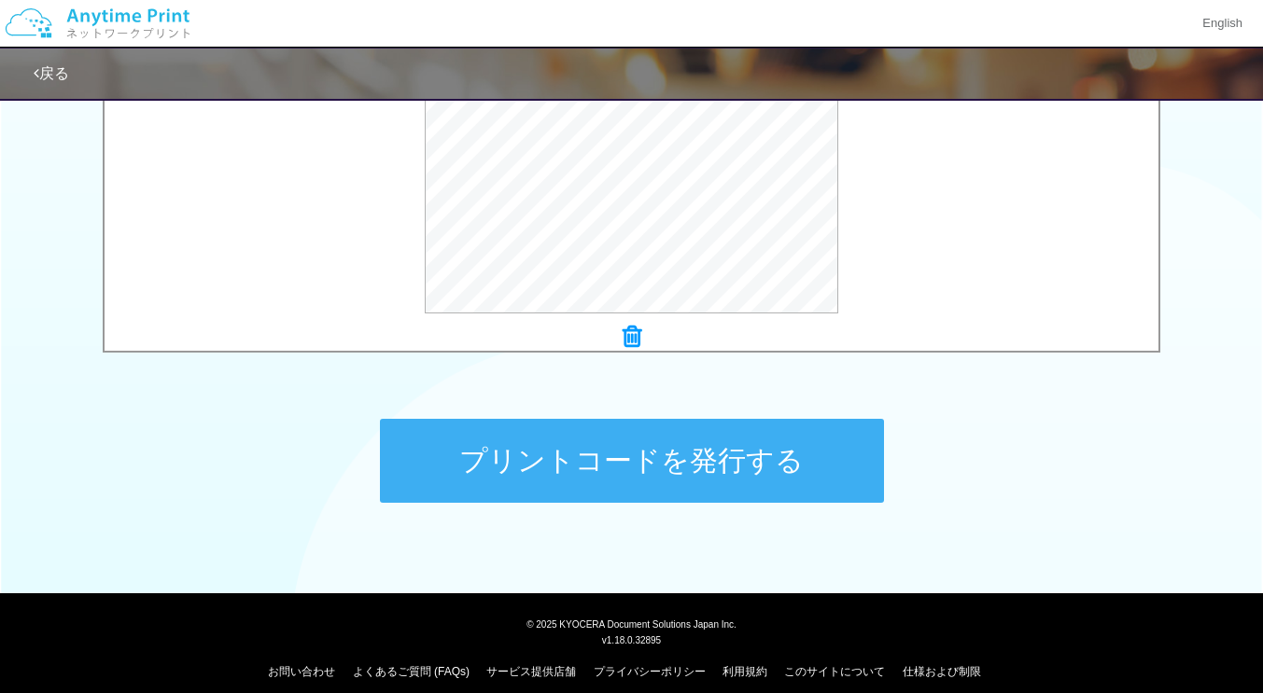
click at [782, 468] on button "プリントコードを発行する" at bounding box center [632, 461] width 504 height 84
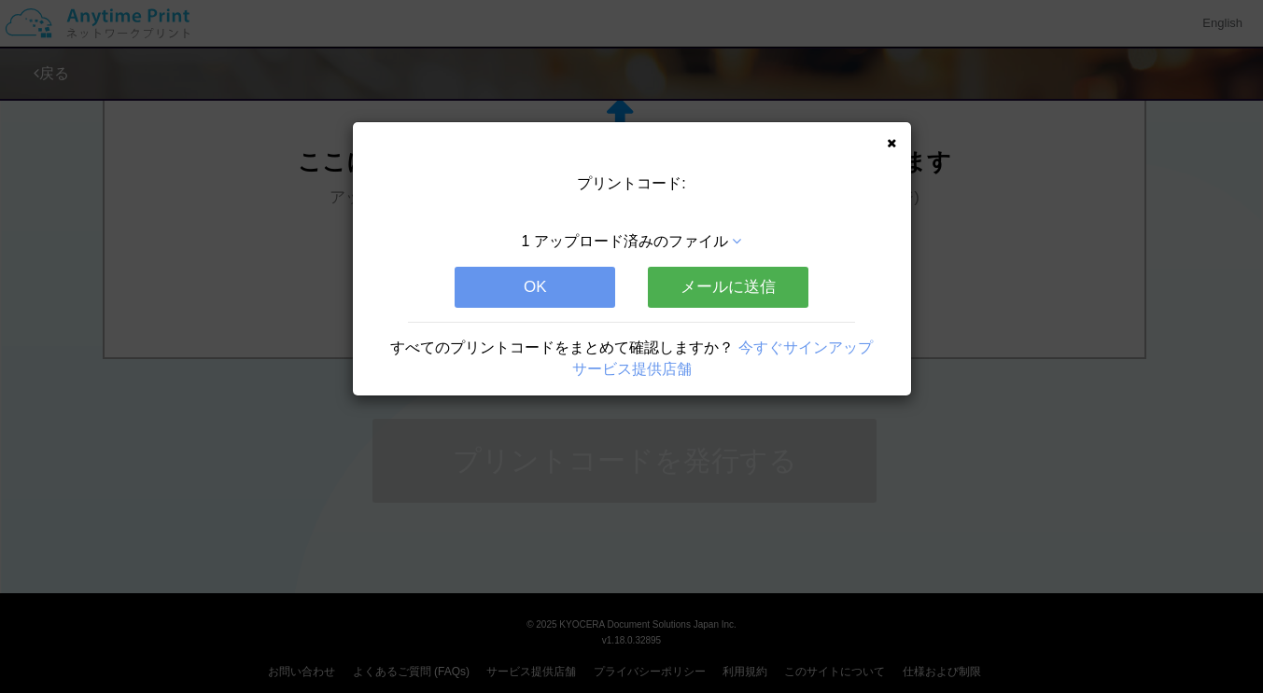
scroll to position [0, 0]
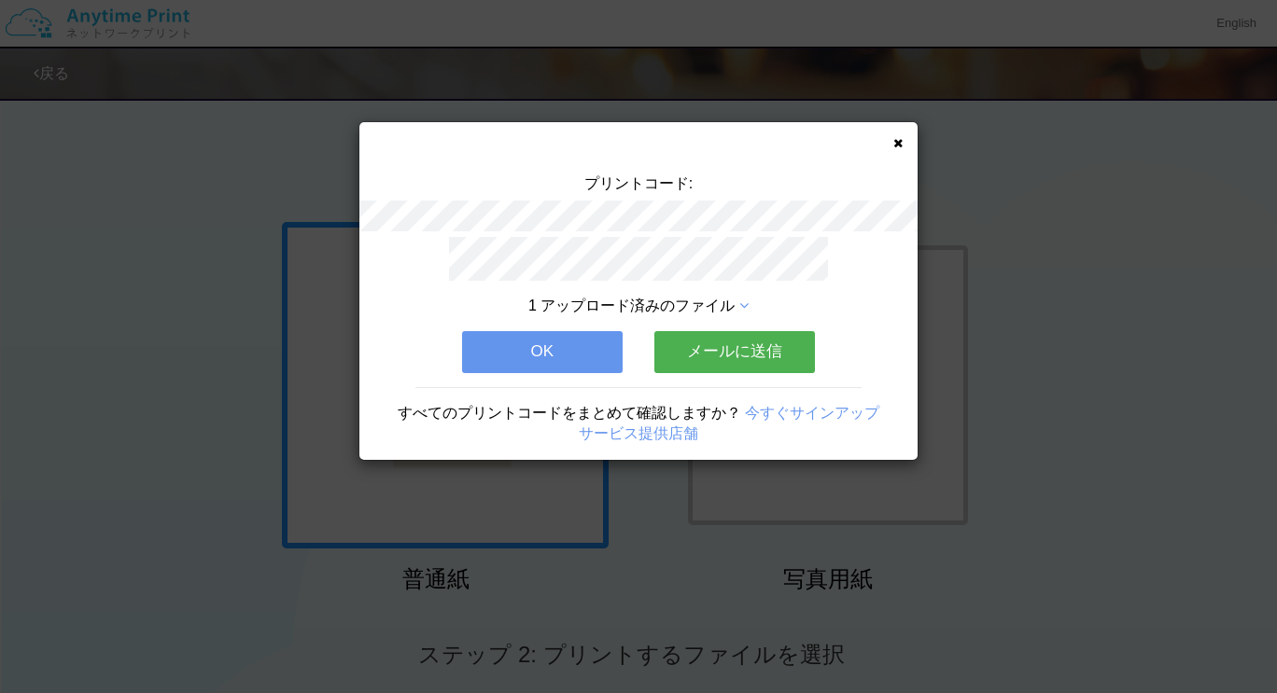
click at [736, 345] on button "メールに送信" at bounding box center [734, 351] width 161 height 41
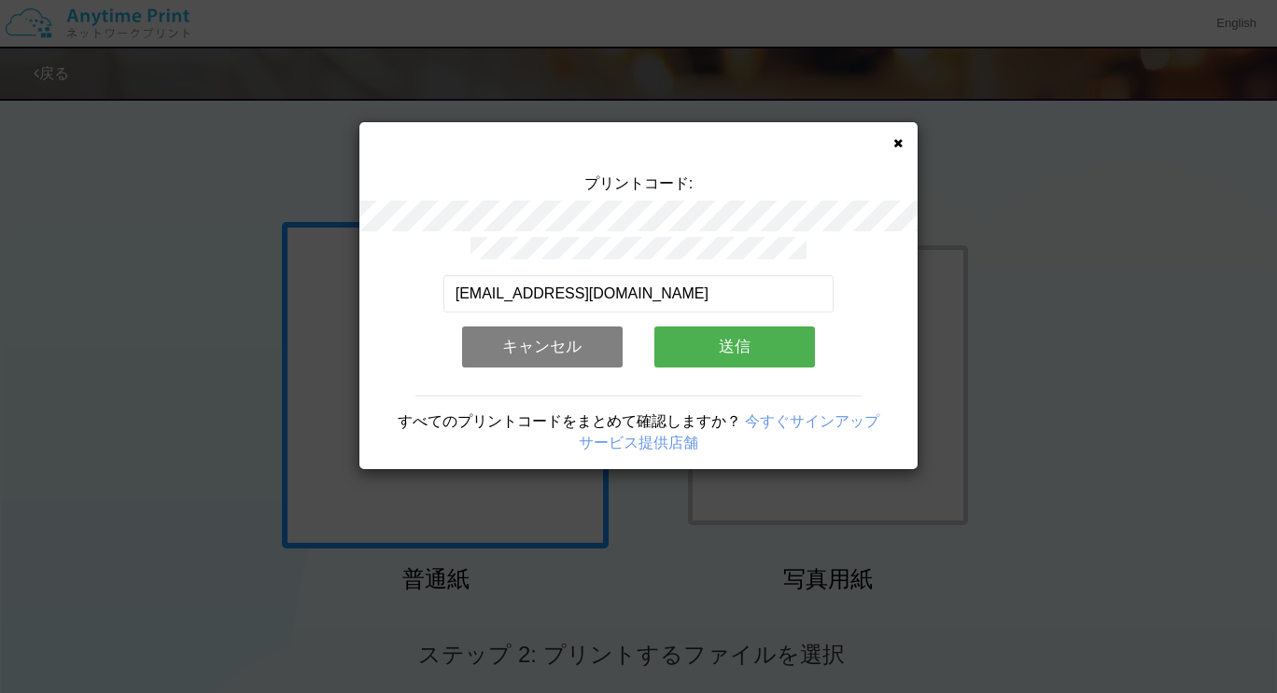
click at [703, 349] on button "送信" at bounding box center [734, 347] width 161 height 41
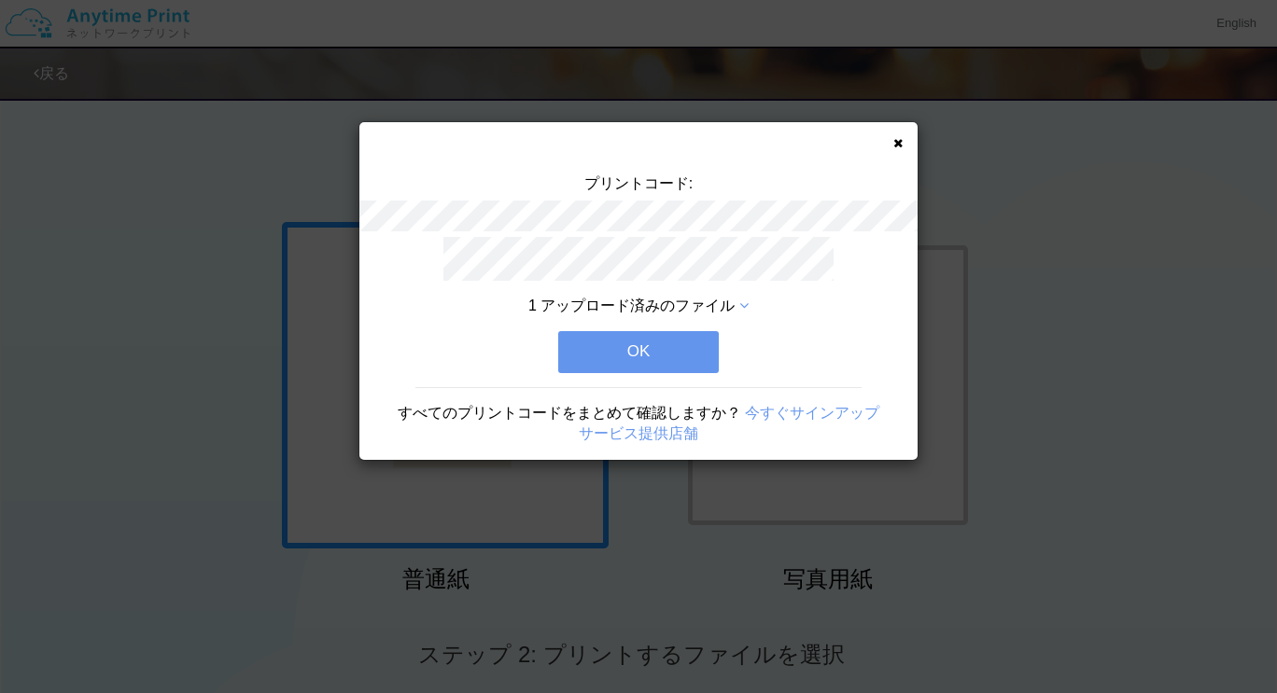
click at [654, 348] on button "OK" at bounding box center [638, 351] width 161 height 41
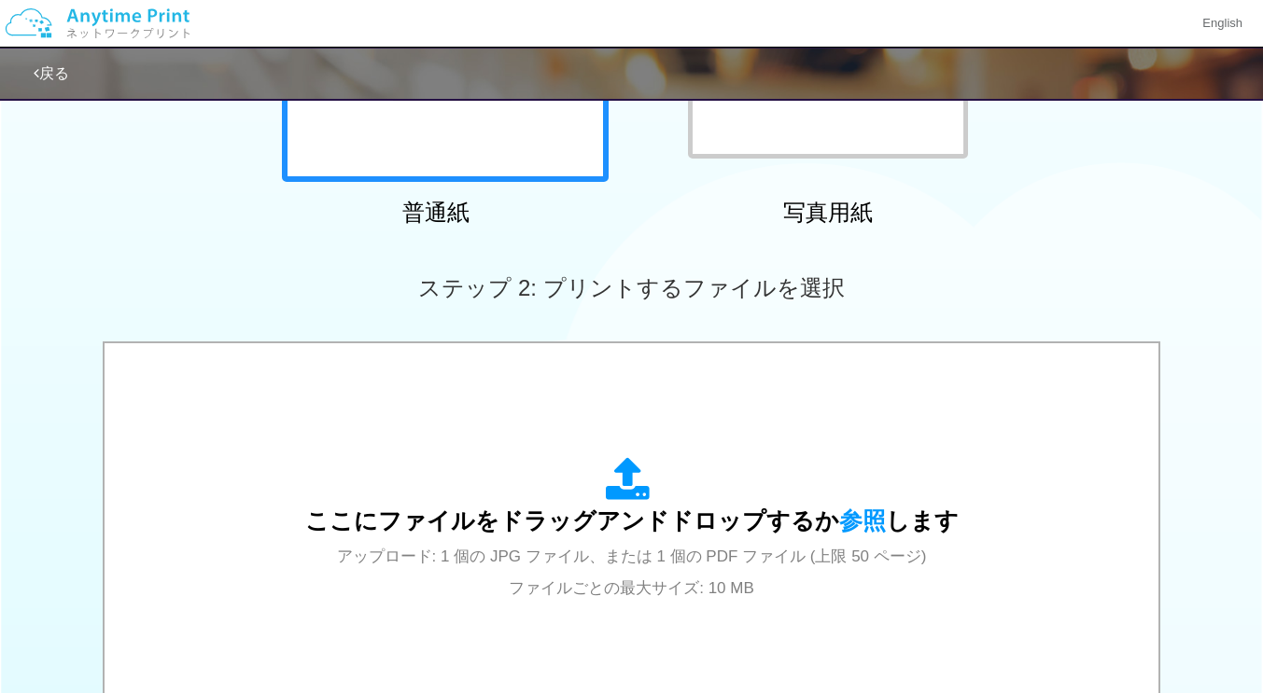
scroll to position [403, 0]
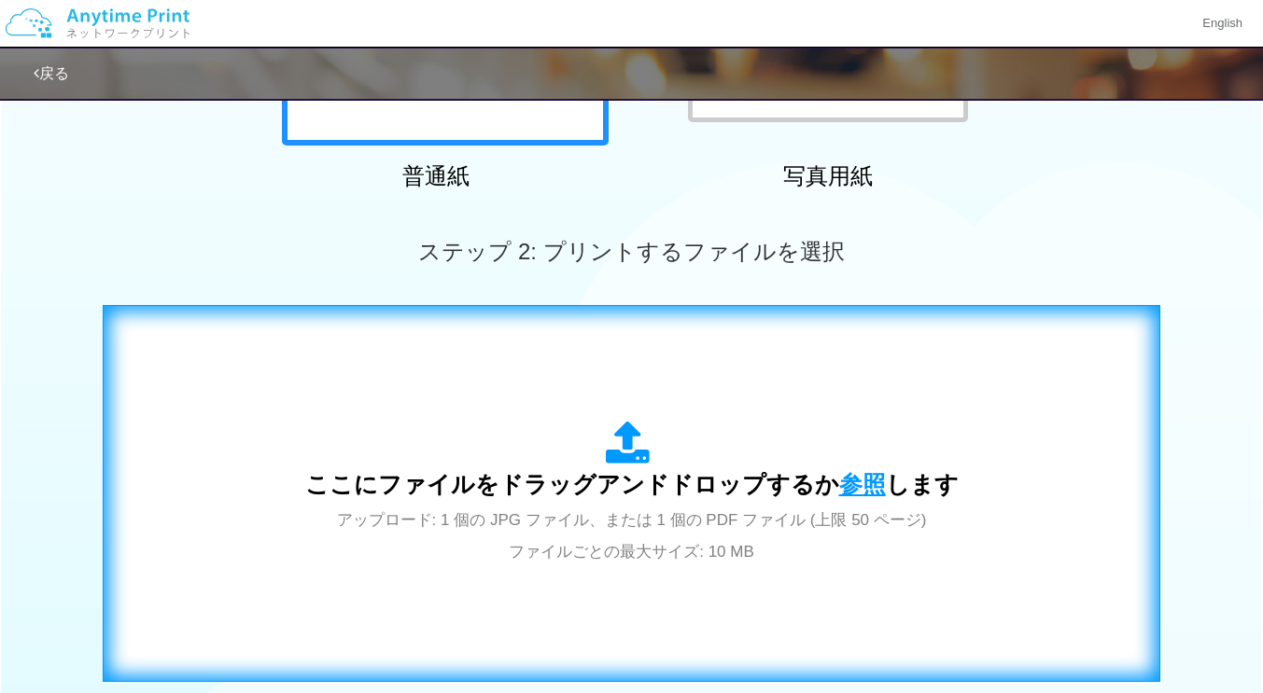
click at [860, 487] on span "参照" at bounding box center [862, 484] width 47 height 26
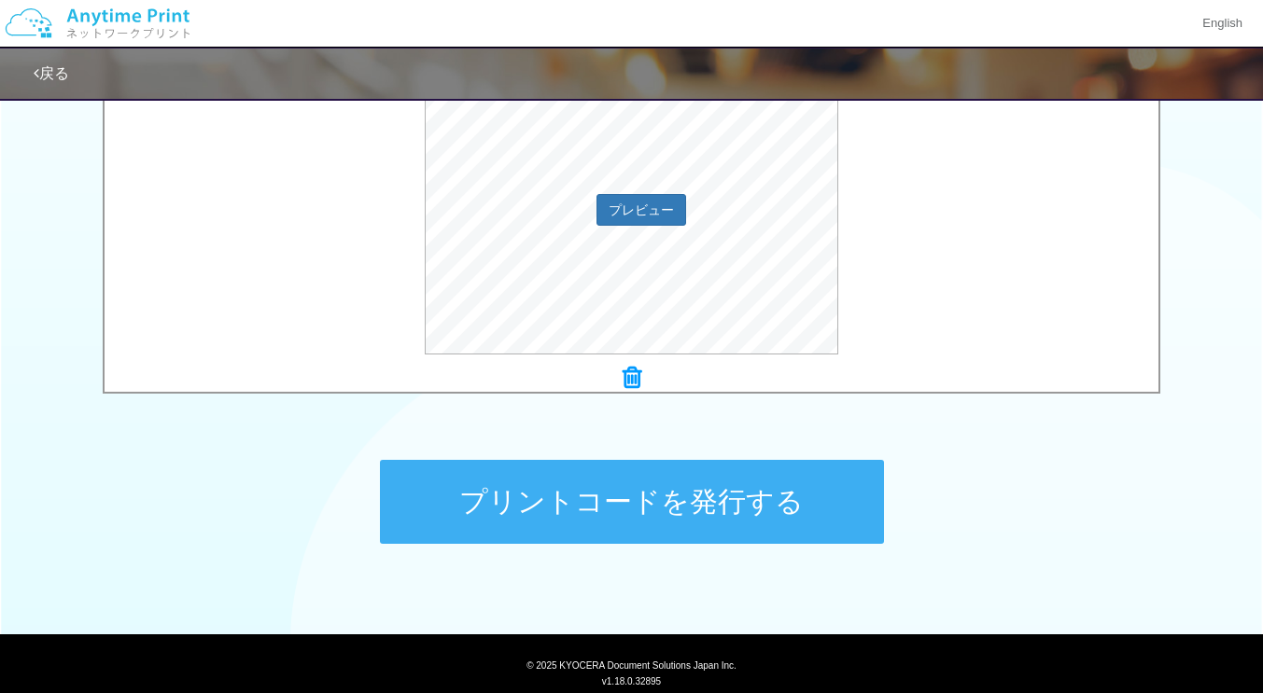
scroll to position [689, 0]
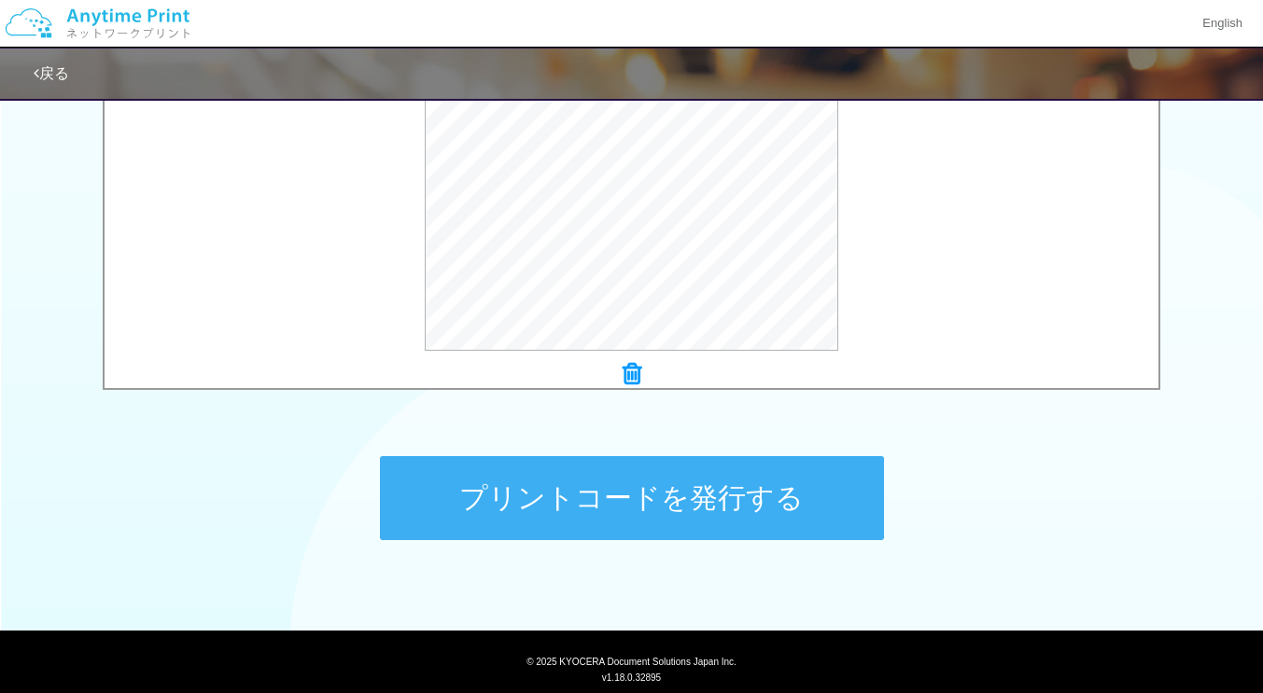
click at [772, 496] on button "プリントコードを発行する" at bounding box center [632, 498] width 504 height 84
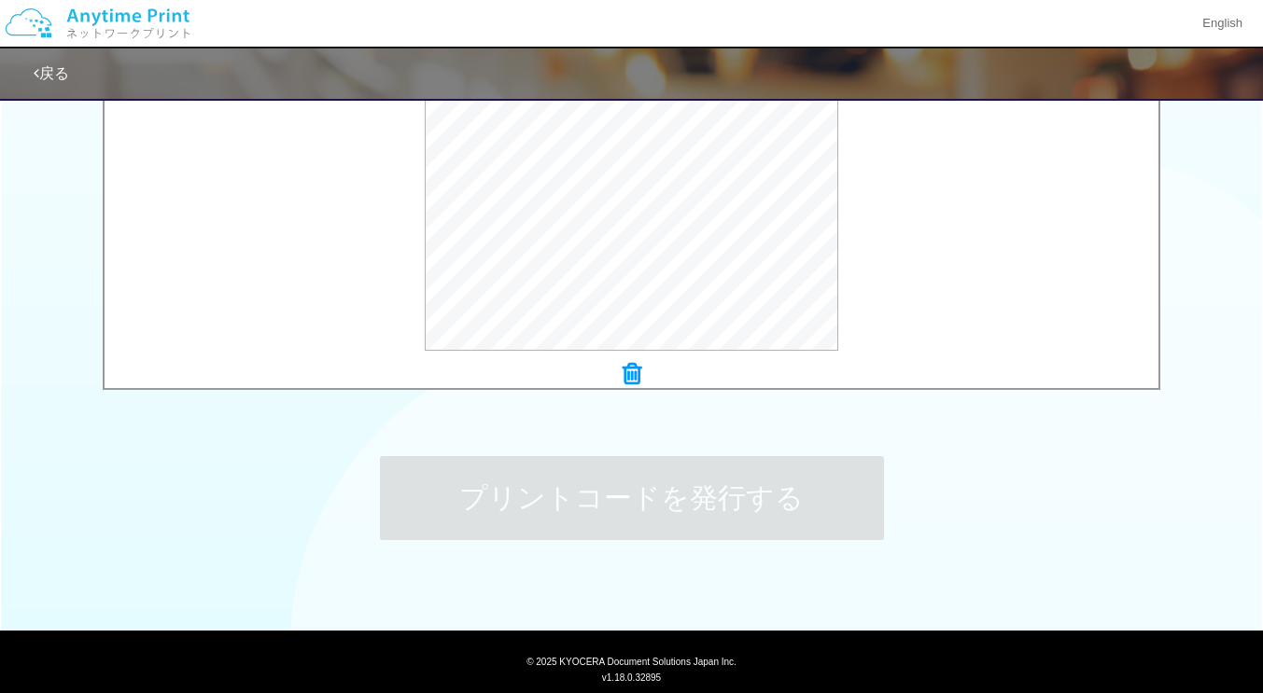
scroll to position [0, 0]
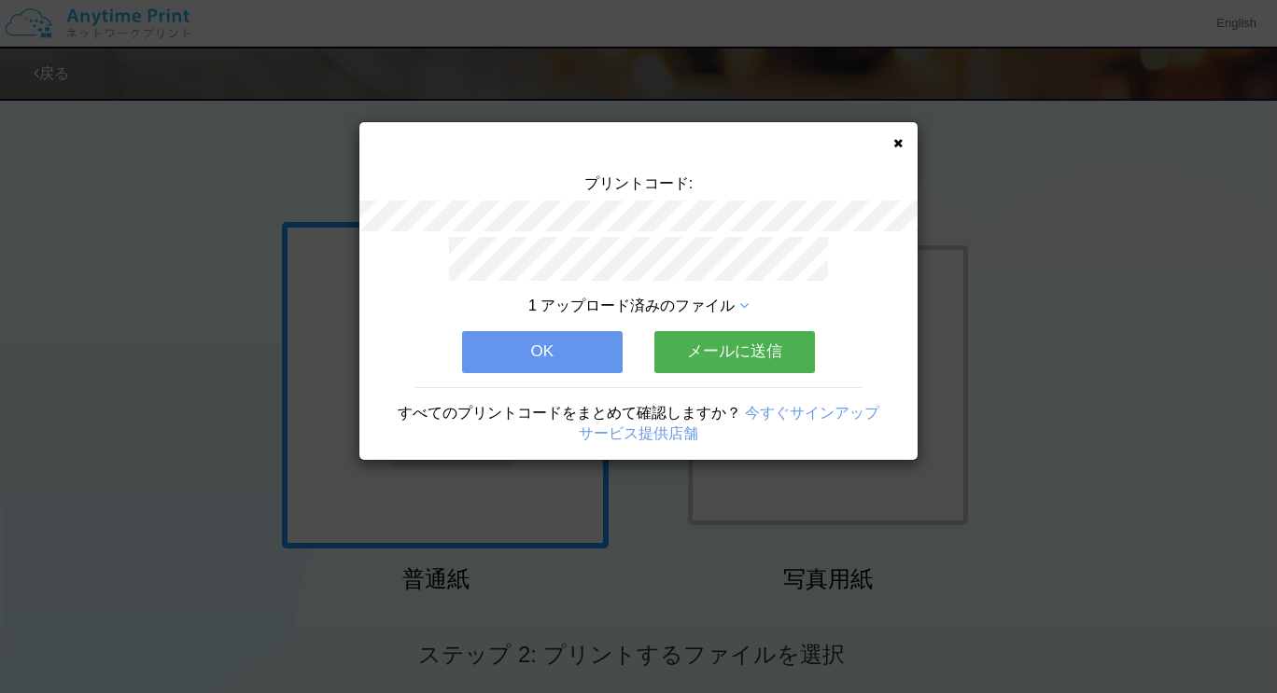
click at [726, 338] on button "メールに送信" at bounding box center [734, 351] width 161 height 41
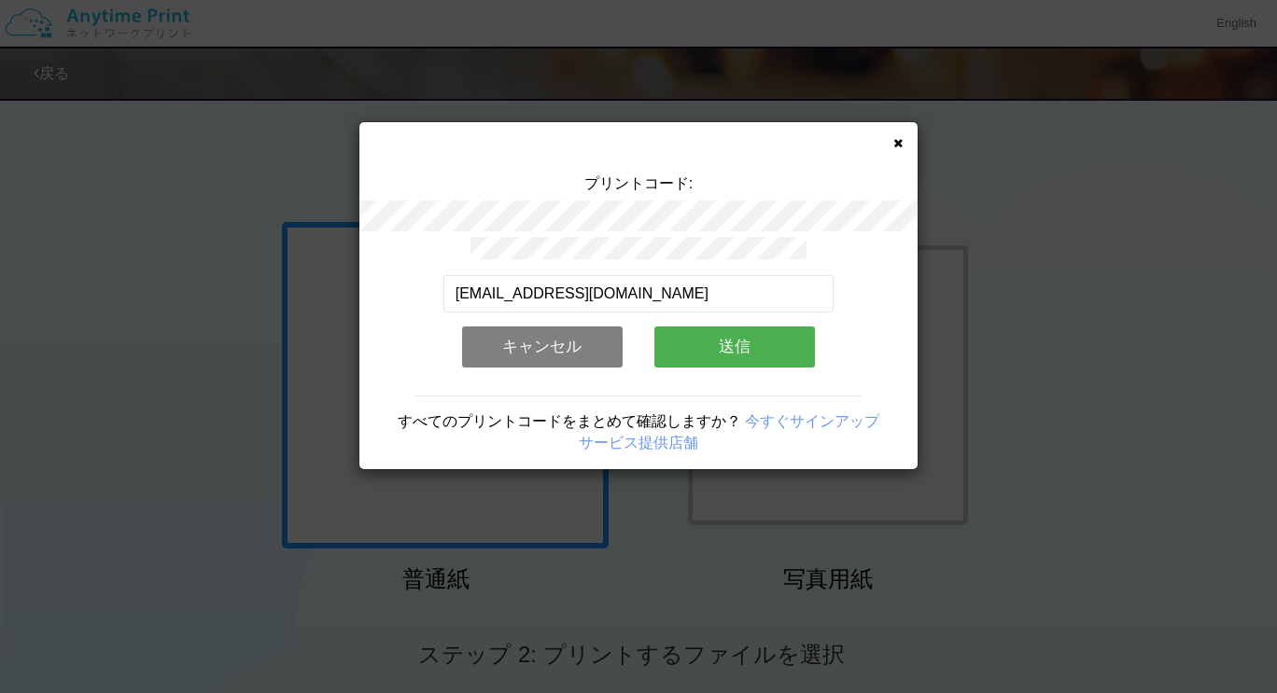
click at [731, 340] on button "送信" at bounding box center [734, 347] width 161 height 41
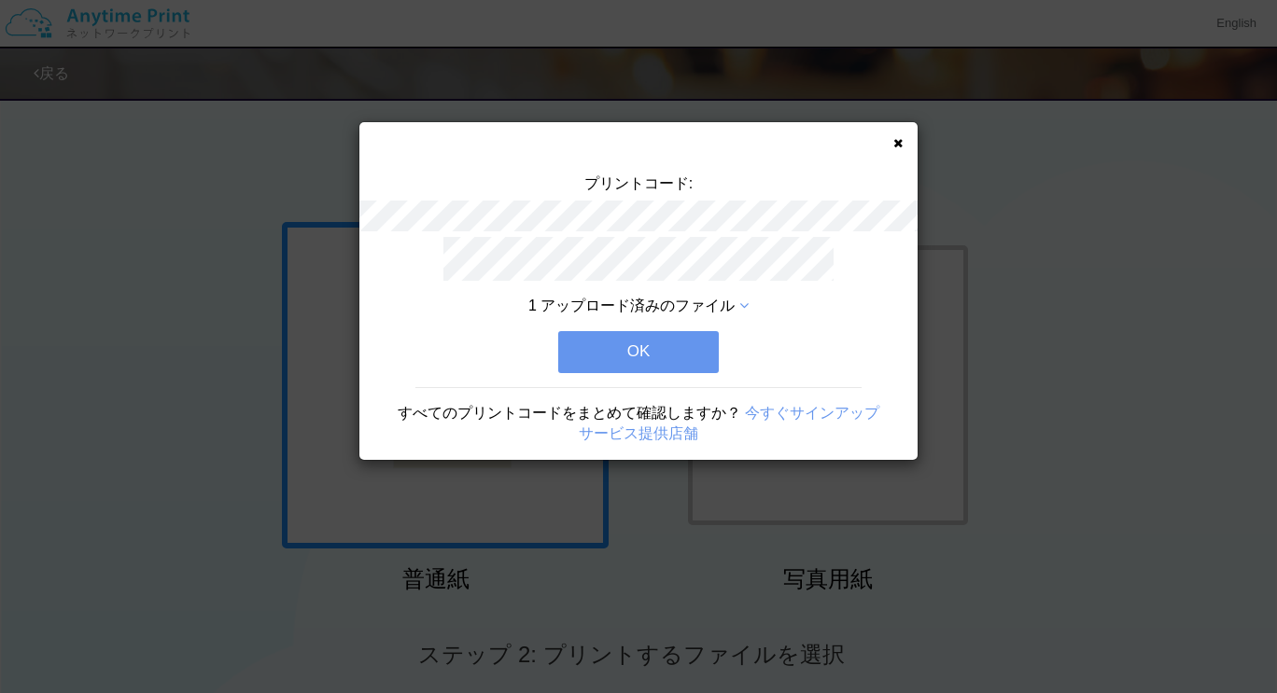
click at [668, 344] on button "OK" at bounding box center [638, 351] width 161 height 41
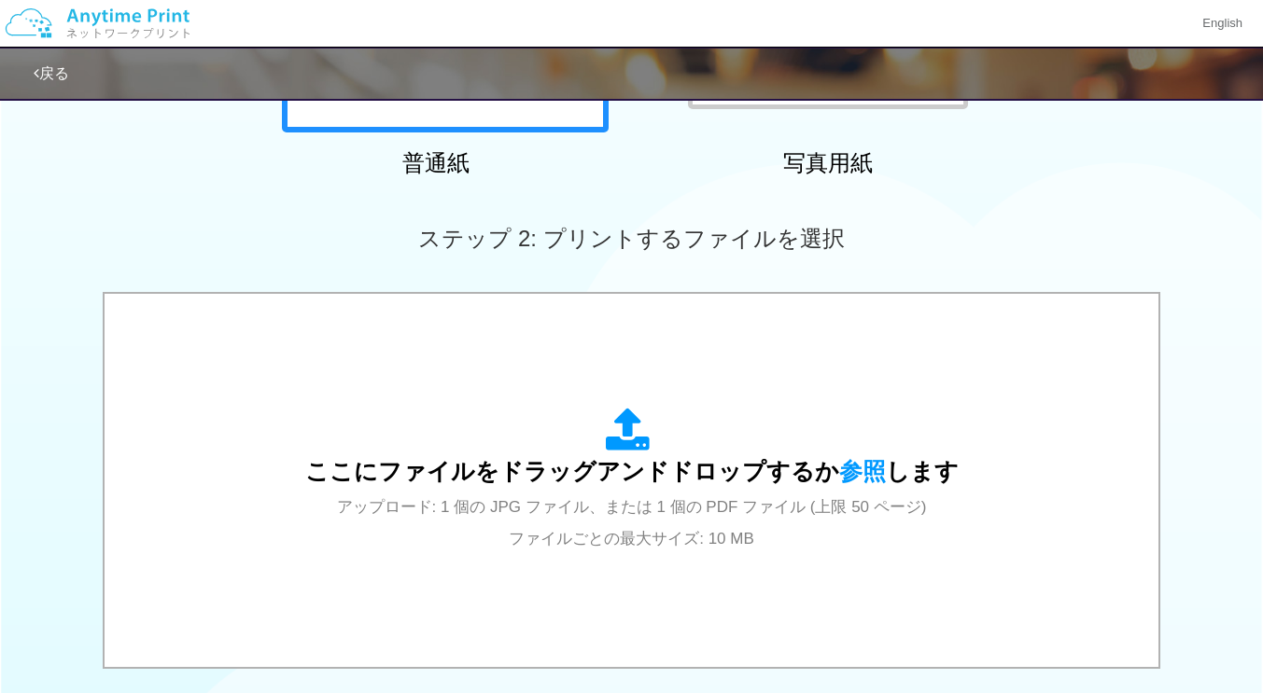
scroll to position [433, 0]
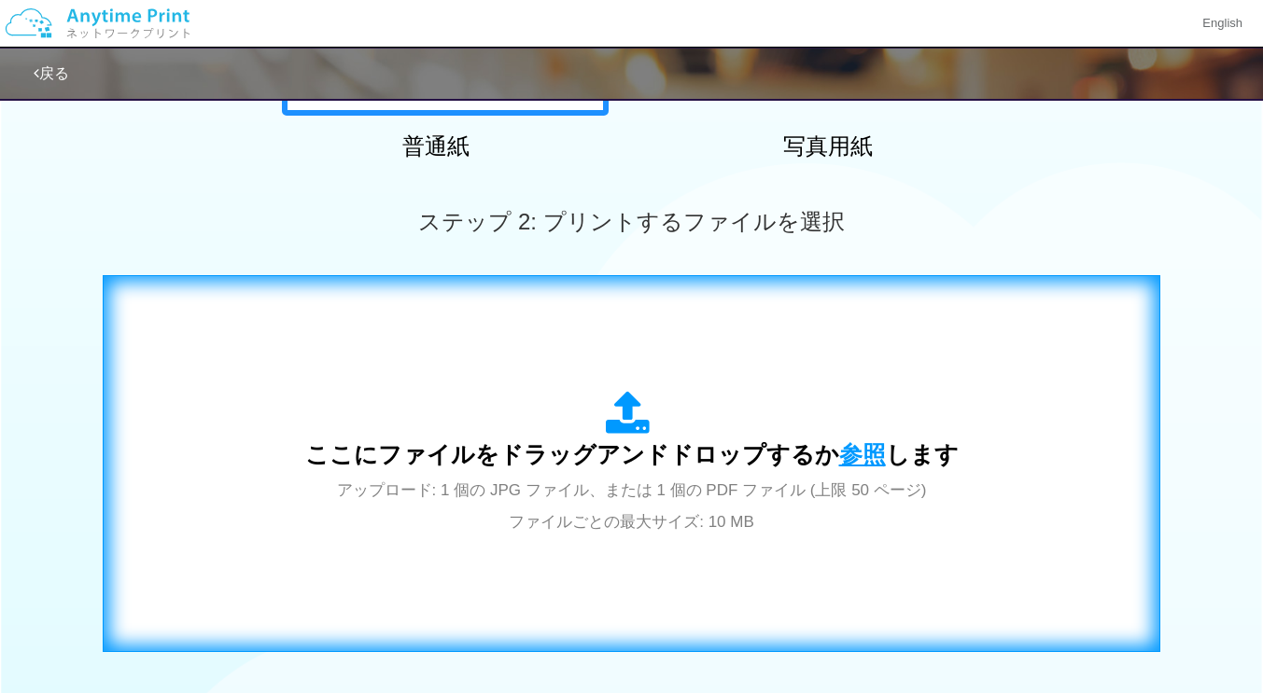
click at [860, 448] on span "参照" at bounding box center [862, 454] width 47 height 26
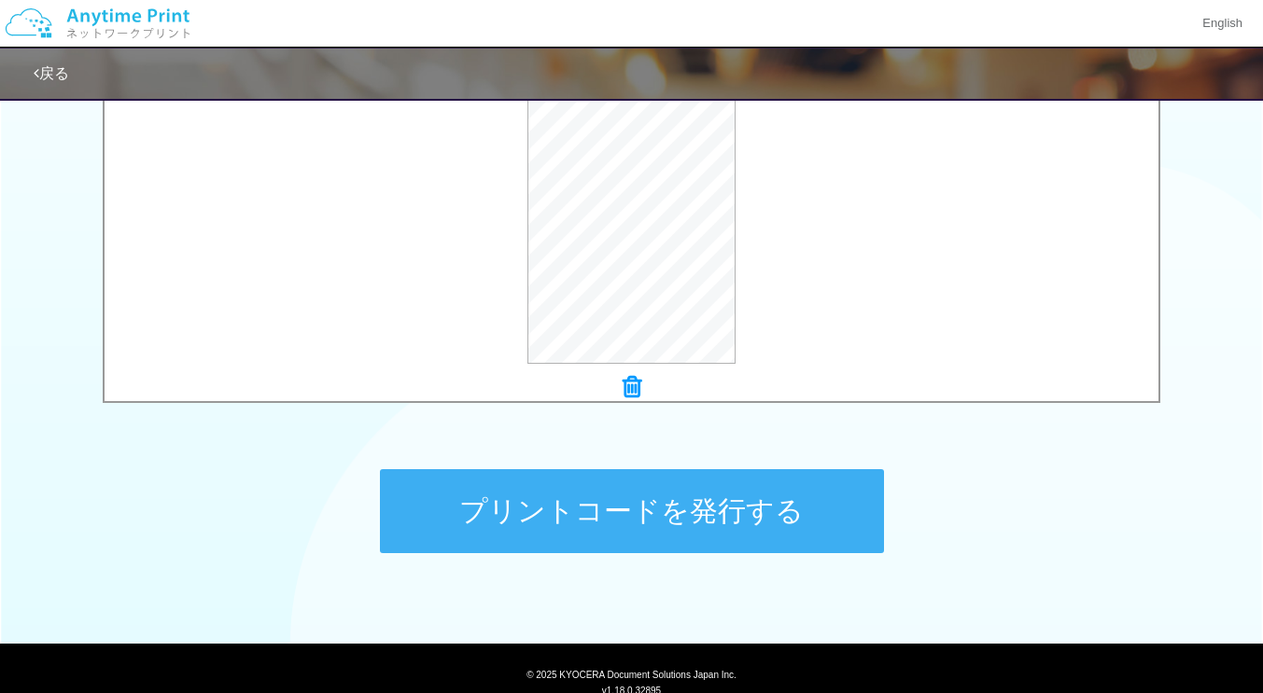
scroll to position [679, 0]
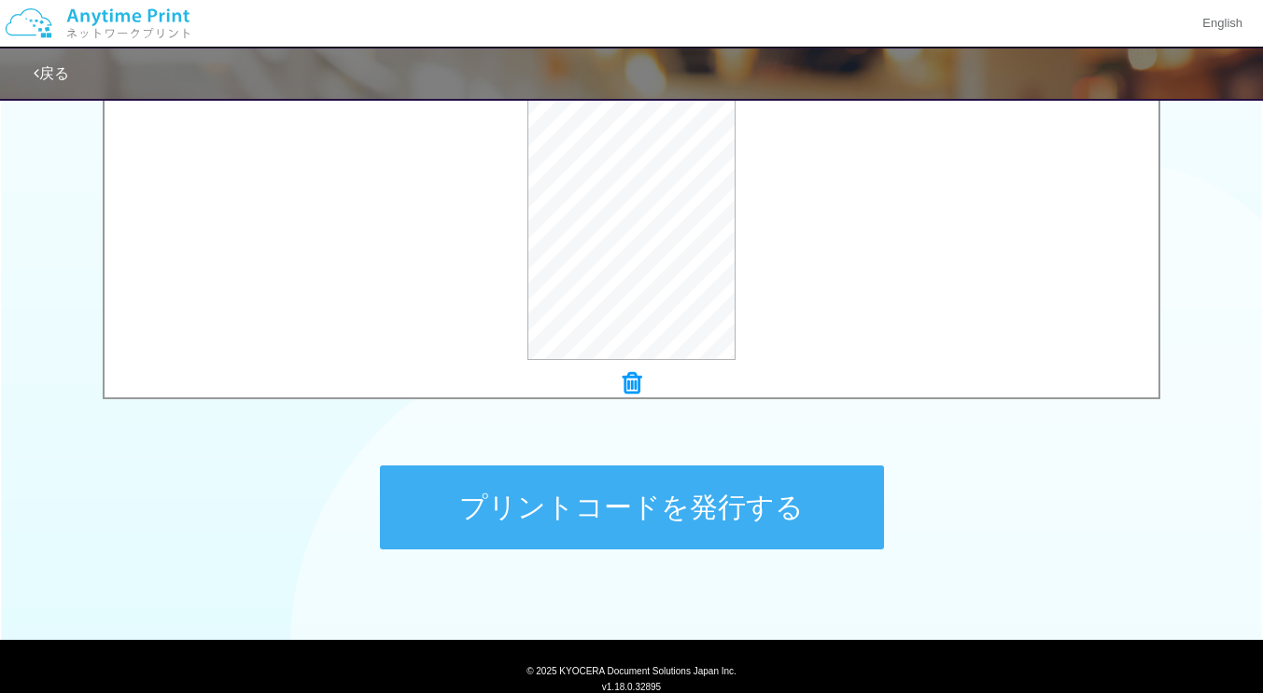
click at [808, 510] on button "プリントコードを発行する" at bounding box center [632, 508] width 504 height 84
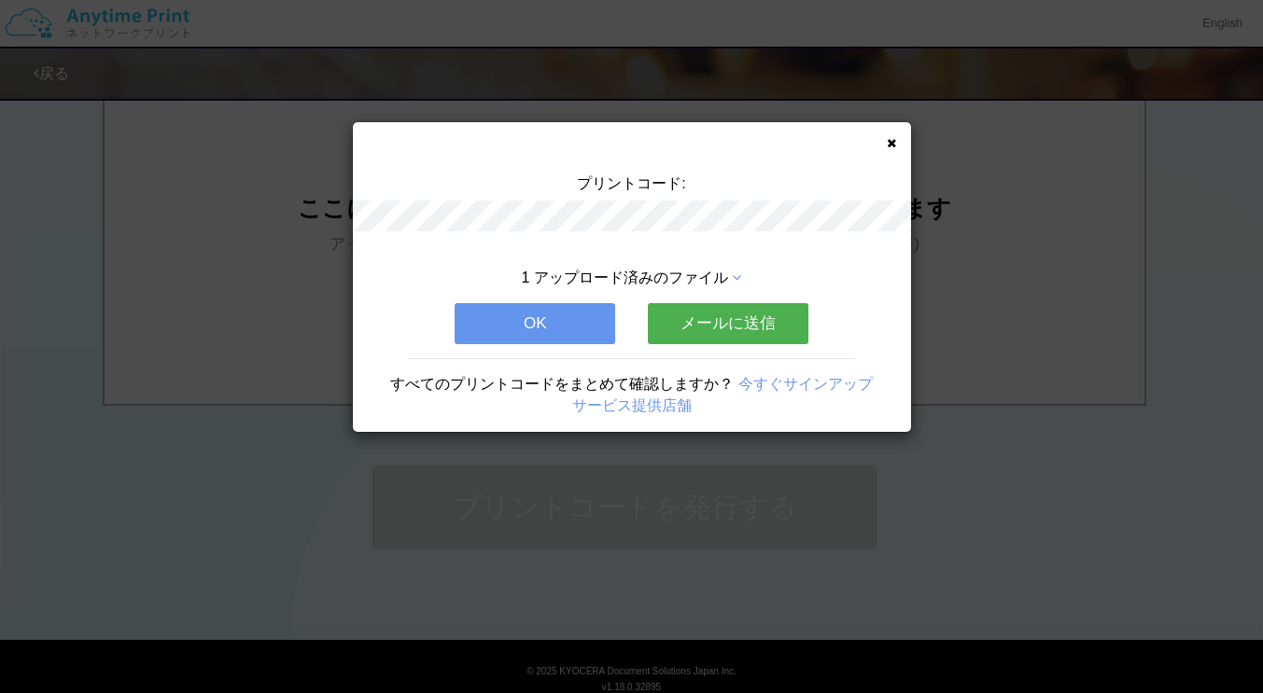
scroll to position [0, 0]
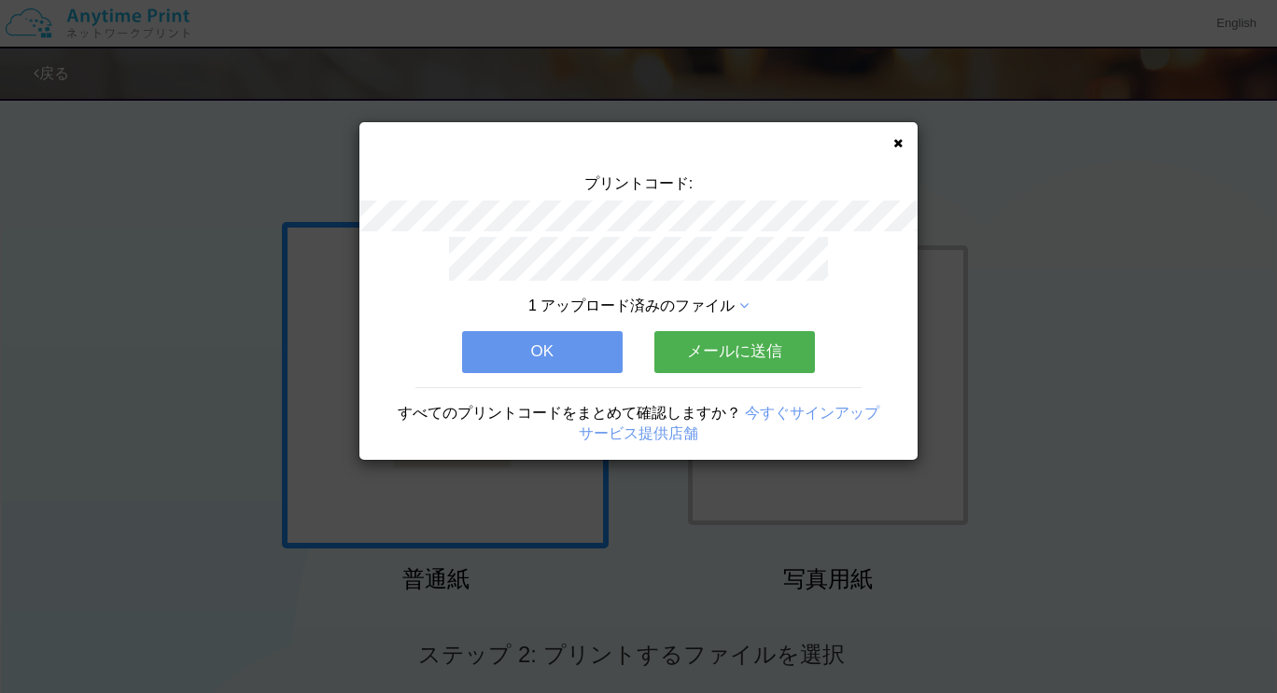
click at [723, 349] on button "メールに送信" at bounding box center [734, 351] width 161 height 41
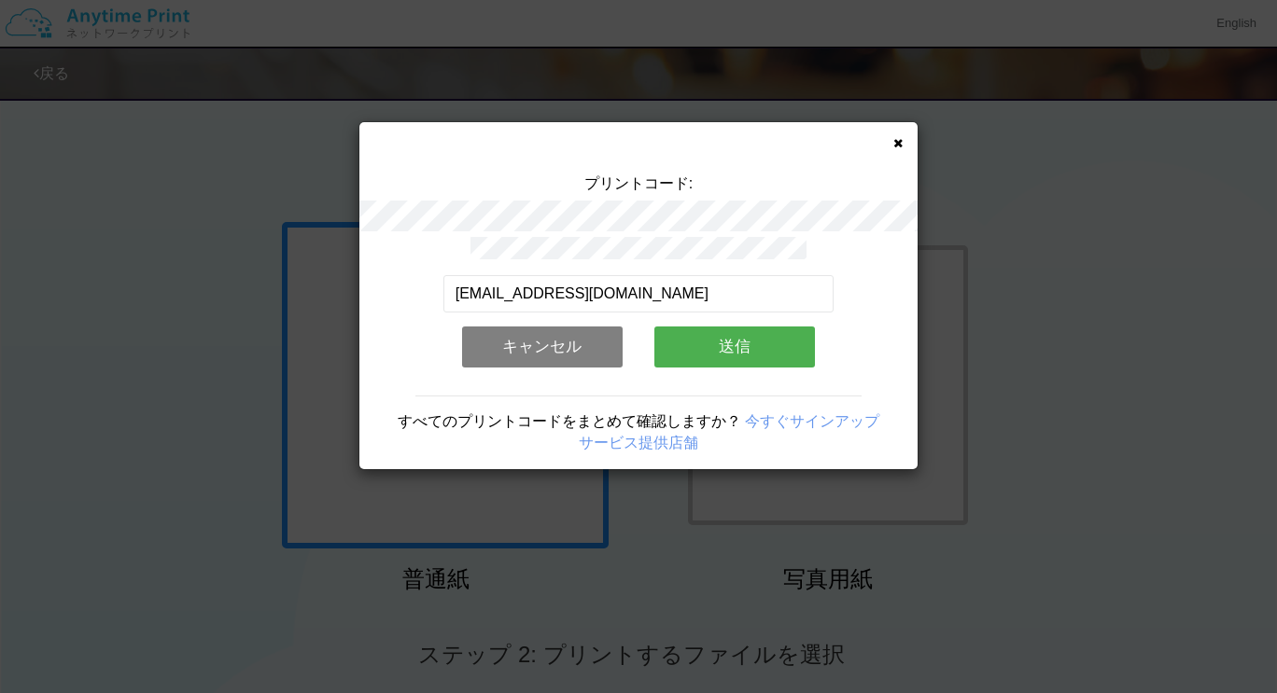
click at [726, 349] on button "送信" at bounding box center [734, 347] width 161 height 41
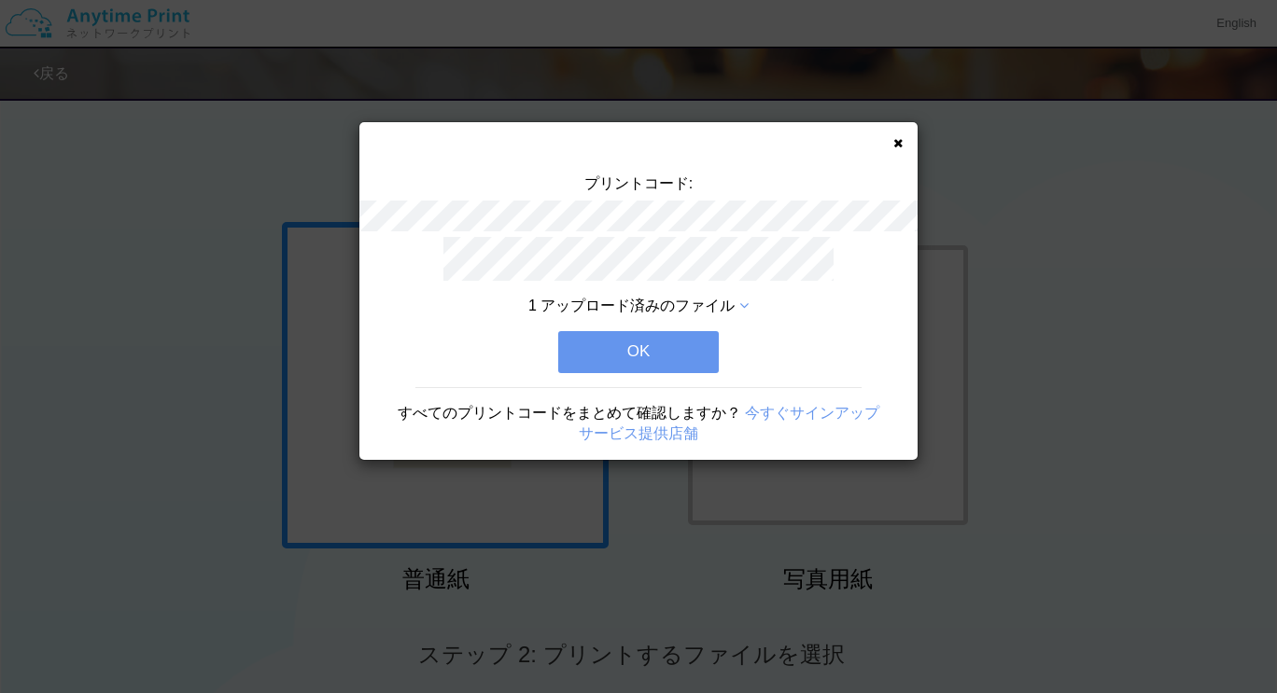
click at [663, 356] on button "OK" at bounding box center [638, 351] width 161 height 41
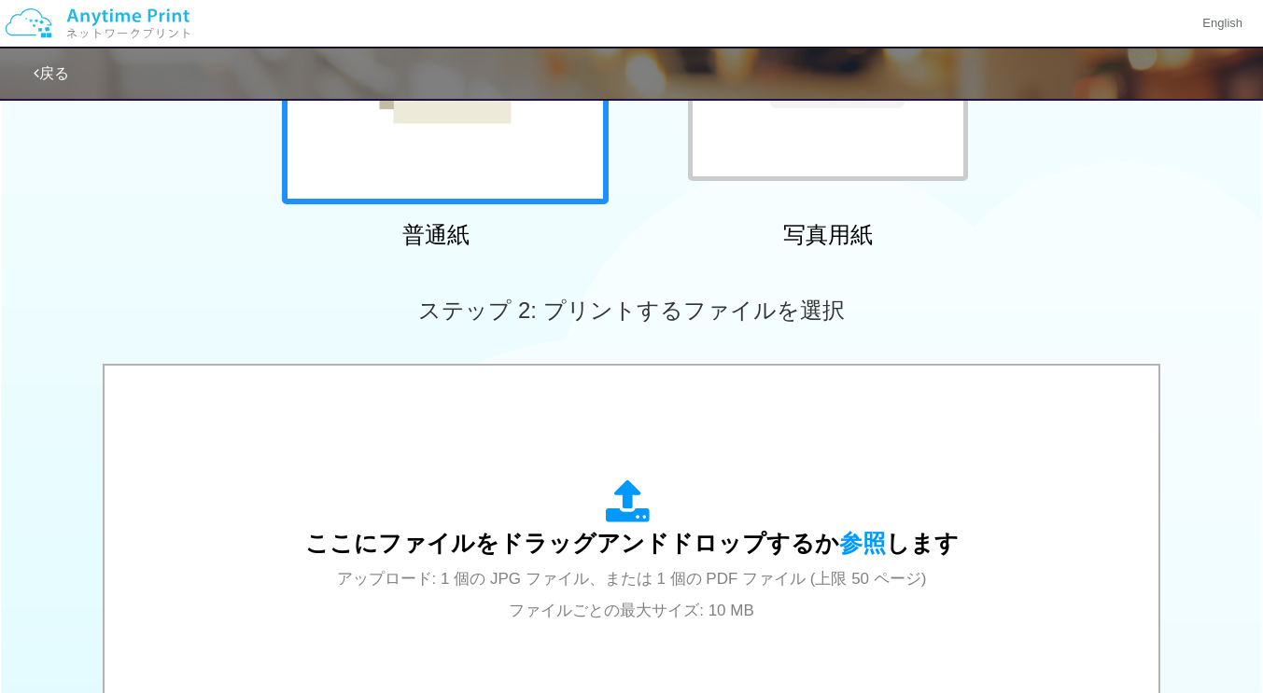
scroll to position [441, 0]
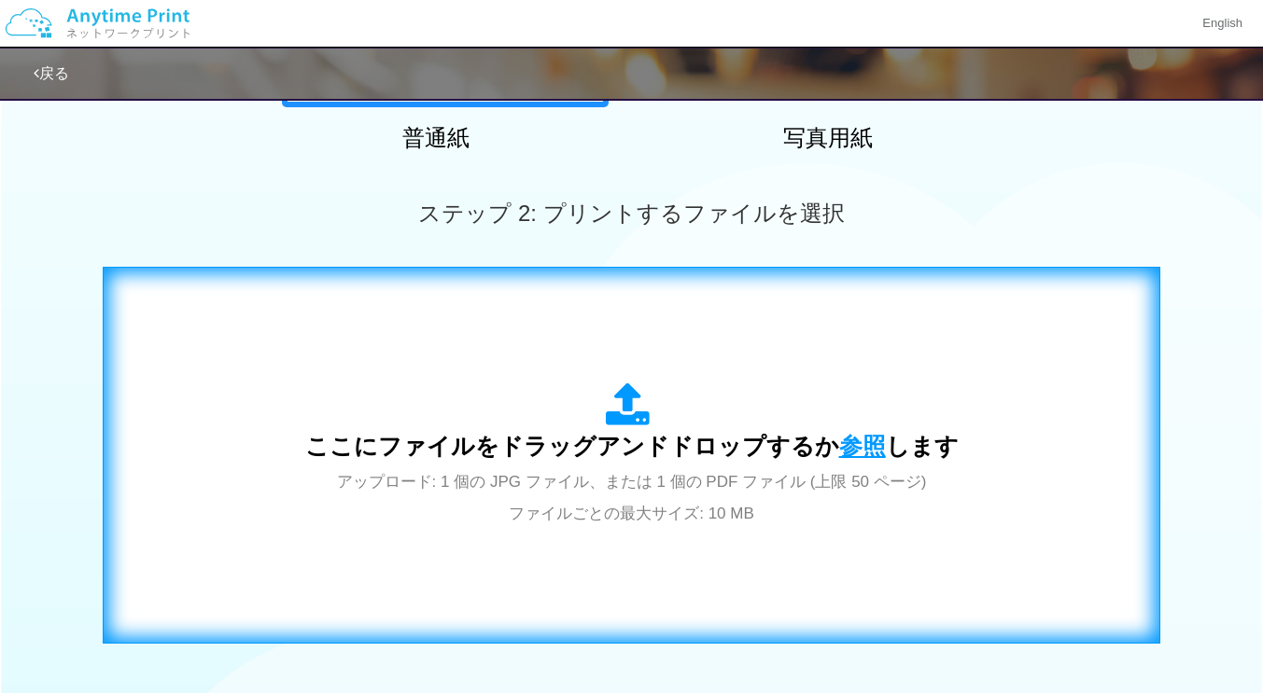
click at [866, 447] on span "参照" at bounding box center [862, 446] width 47 height 26
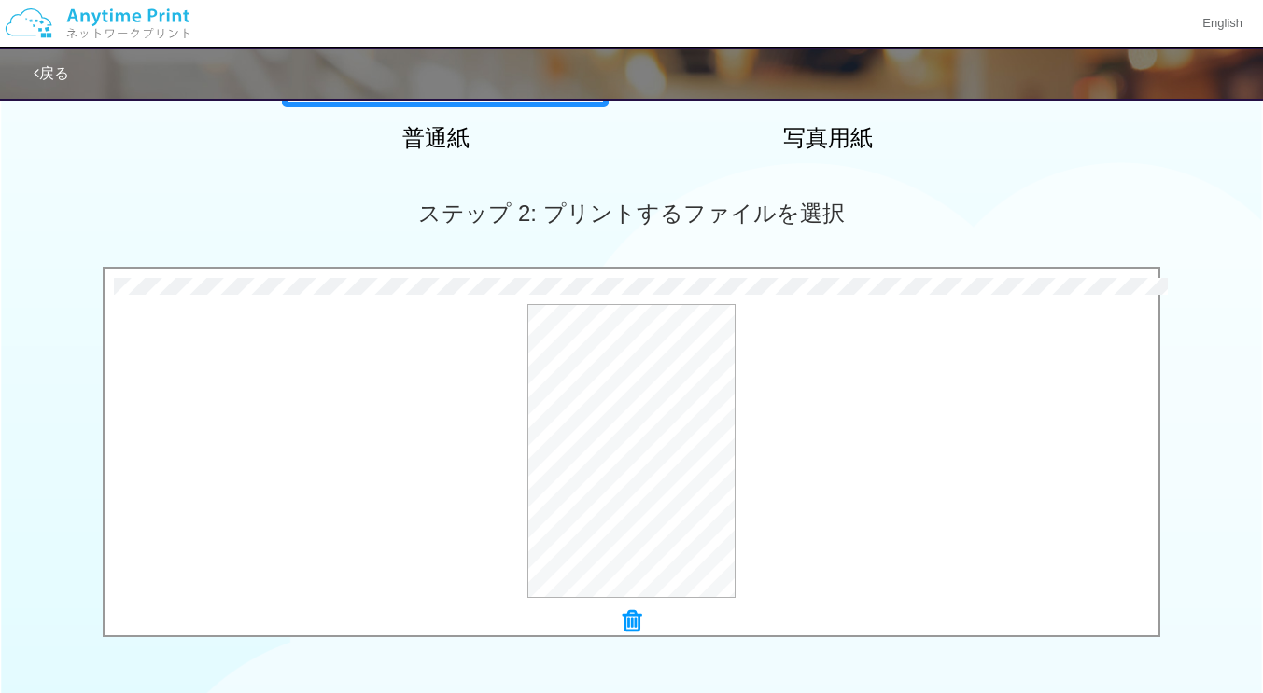
scroll to position [726, 0]
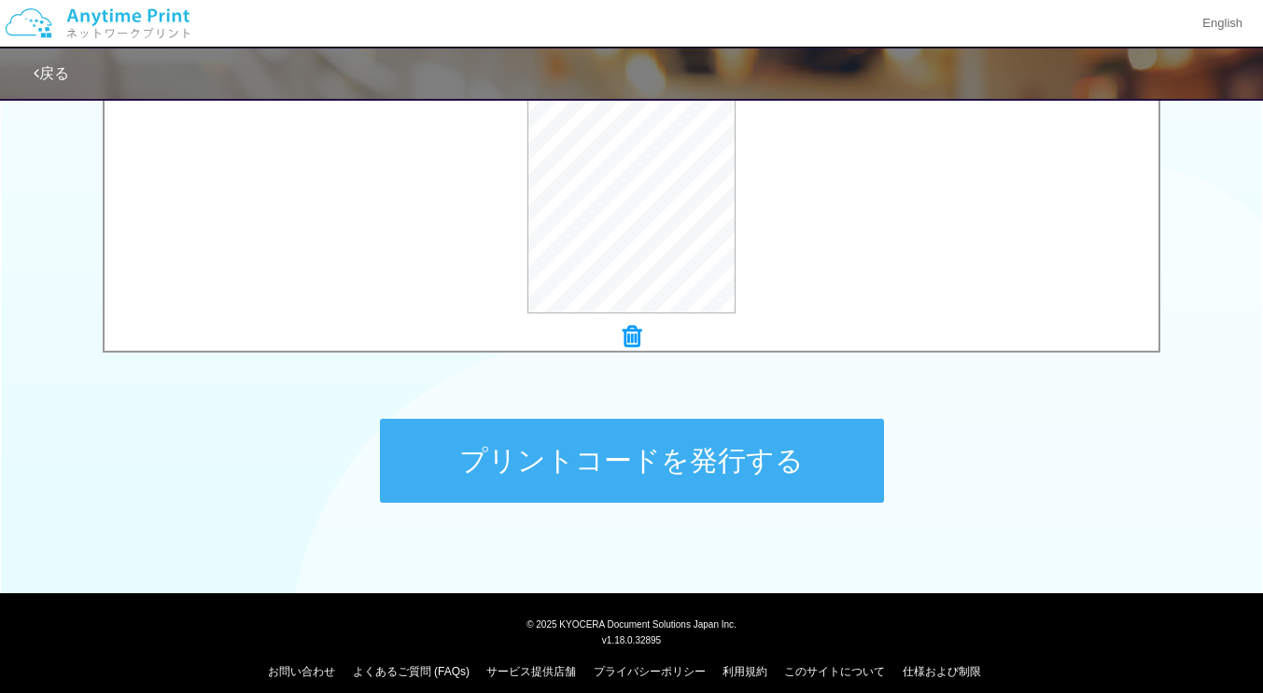
click at [789, 463] on button "プリントコードを発行する" at bounding box center [632, 461] width 504 height 84
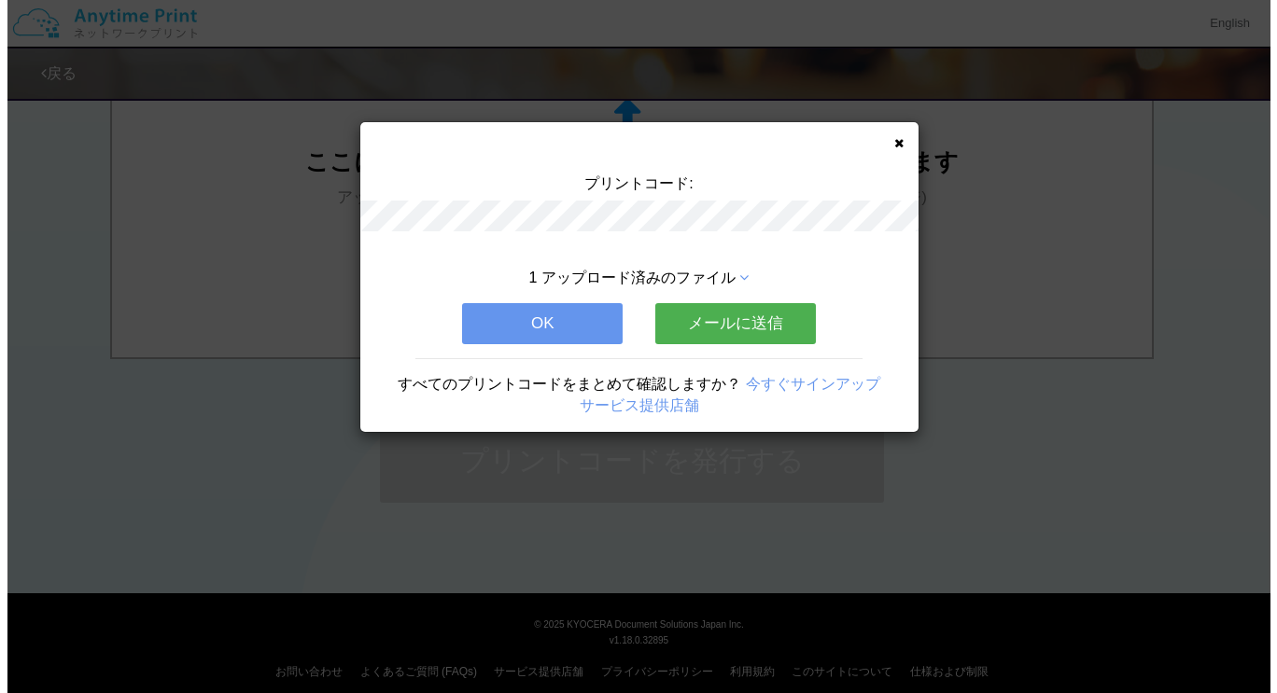
scroll to position [0, 0]
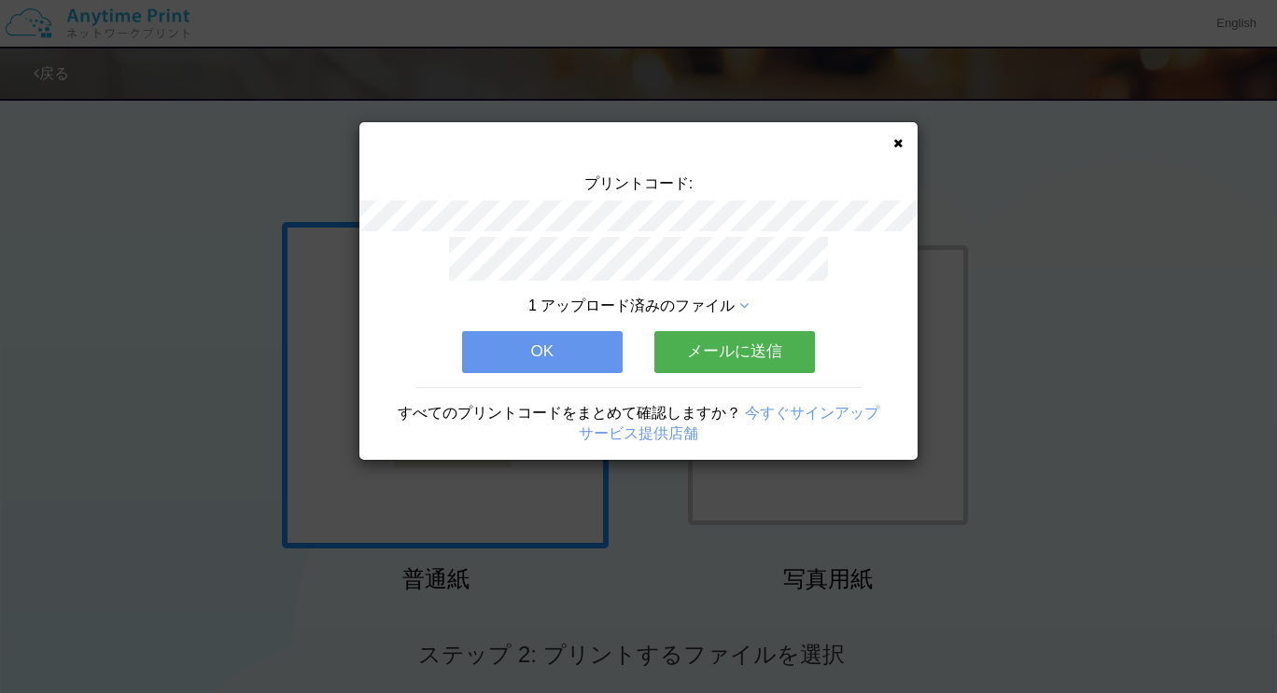
click at [772, 343] on button "メールに送信" at bounding box center [734, 351] width 161 height 41
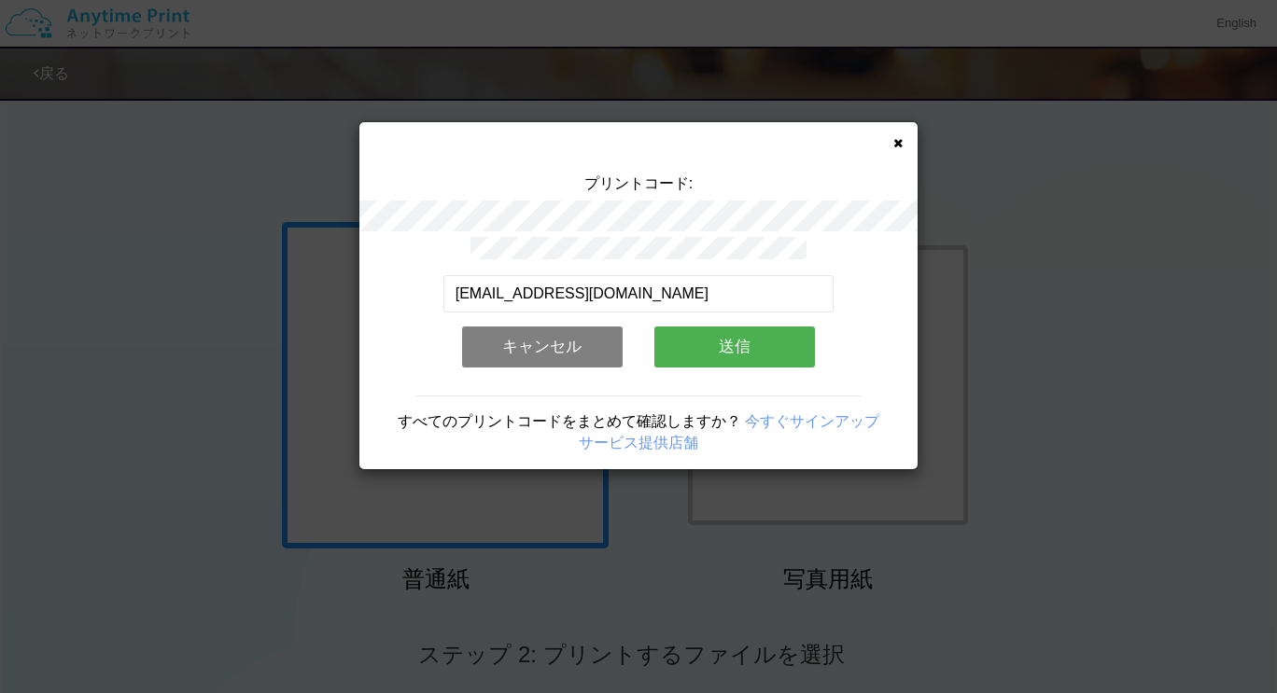
click at [692, 348] on button "送信" at bounding box center [734, 347] width 161 height 41
